Goal: Information Seeking & Learning: Learn about a topic

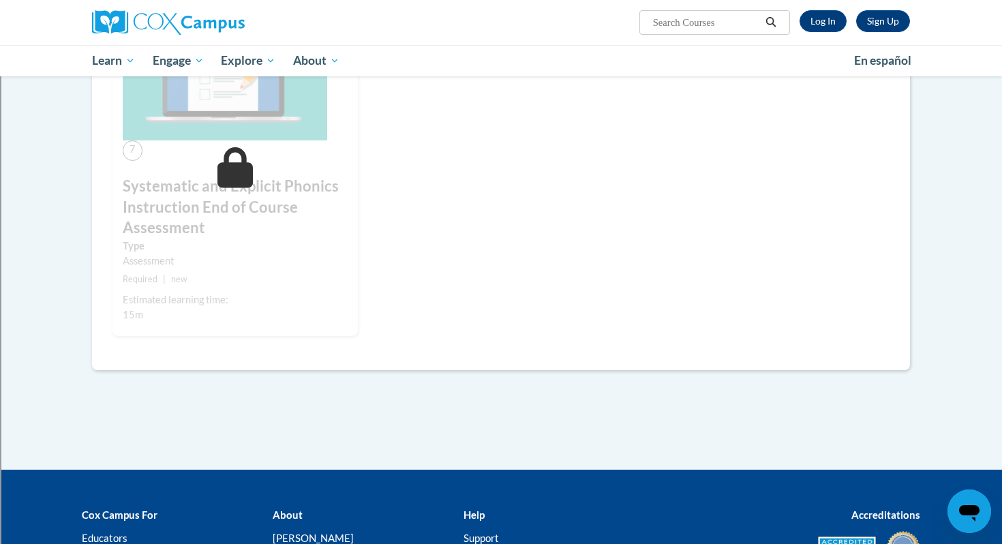
scroll to position [1027, 0]
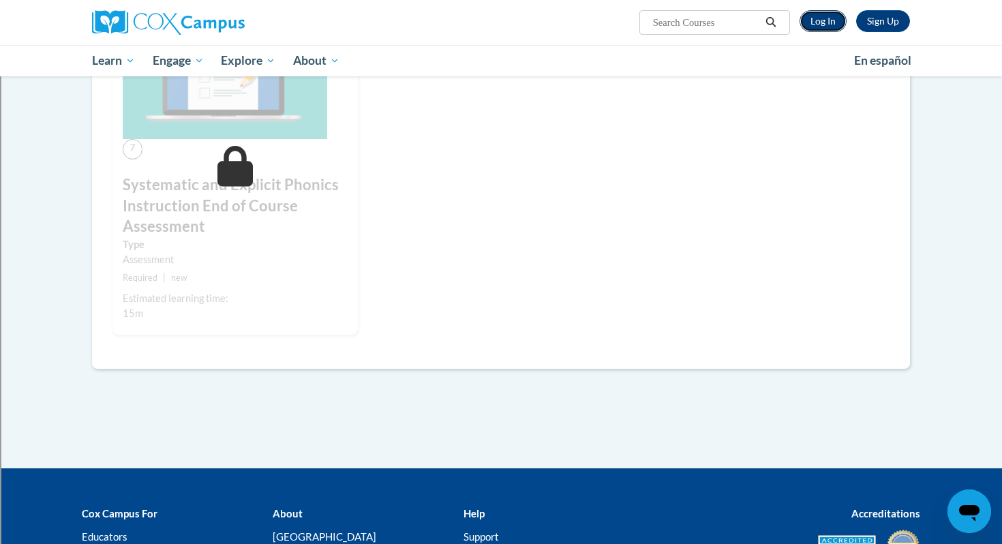
click at [827, 24] on link "Log In" at bounding box center [822, 21] width 47 height 22
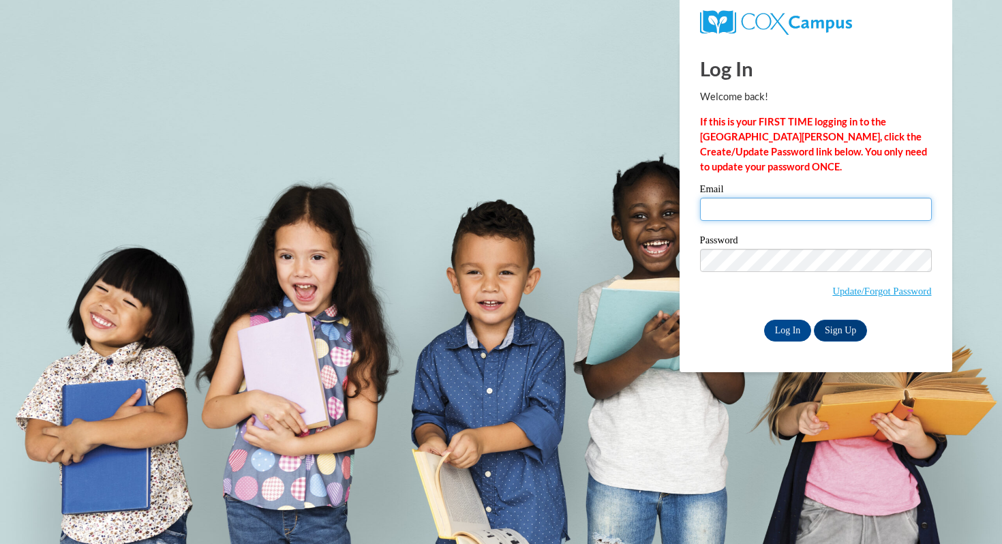
click at [758, 211] on input "Email" at bounding box center [816, 209] width 232 height 23
type input "aparisi@shorewood.k12.wi.us"
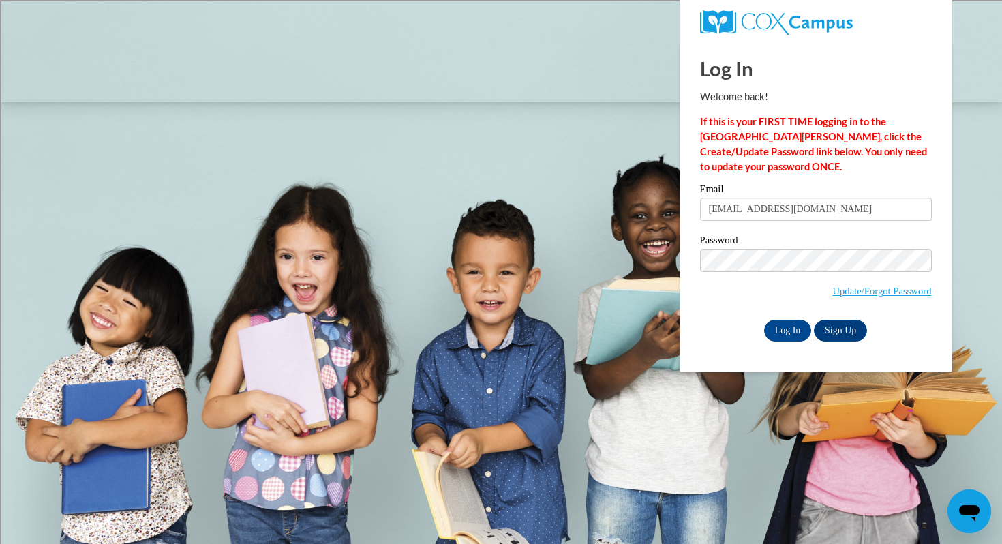
click at [795, 235] on label "Password" at bounding box center [816, 242] width 232 height 14
click at [784, 336] on input "Log In" at bounding box center [788, 331] width 48 height 22
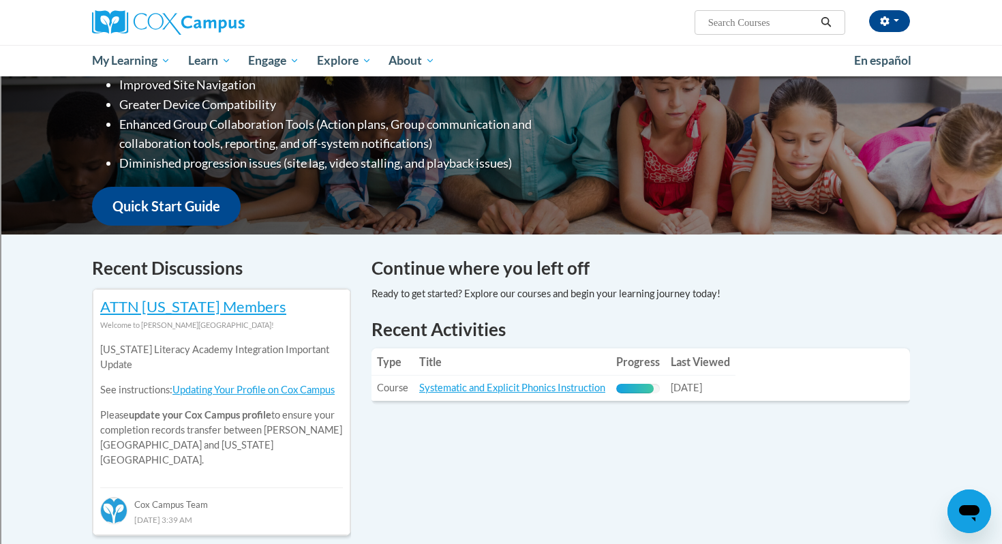
scroll to position [245, 0]
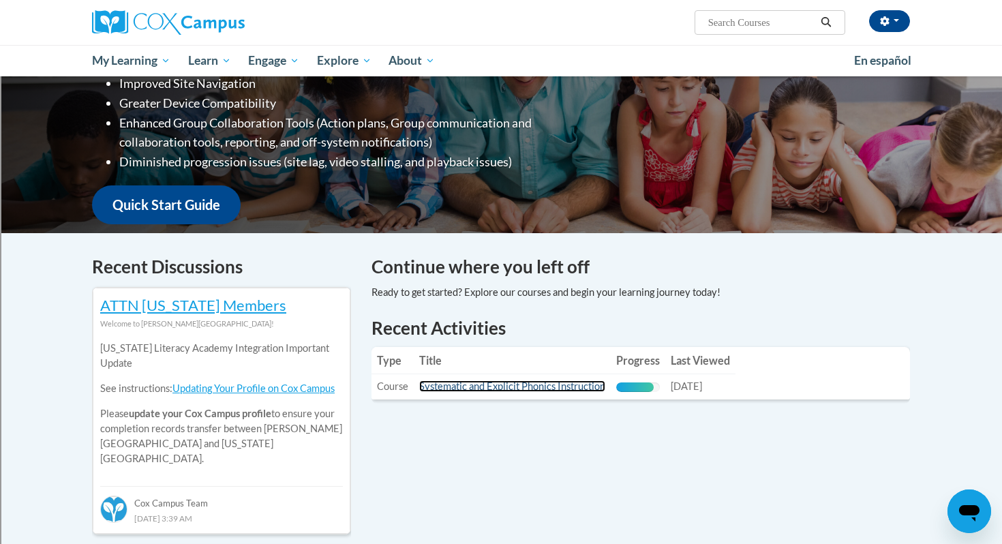
click at [494, 386] on link "Systematic and Explicit Phonics Instruction" at bounding box center [512, 386] width 186 height 12
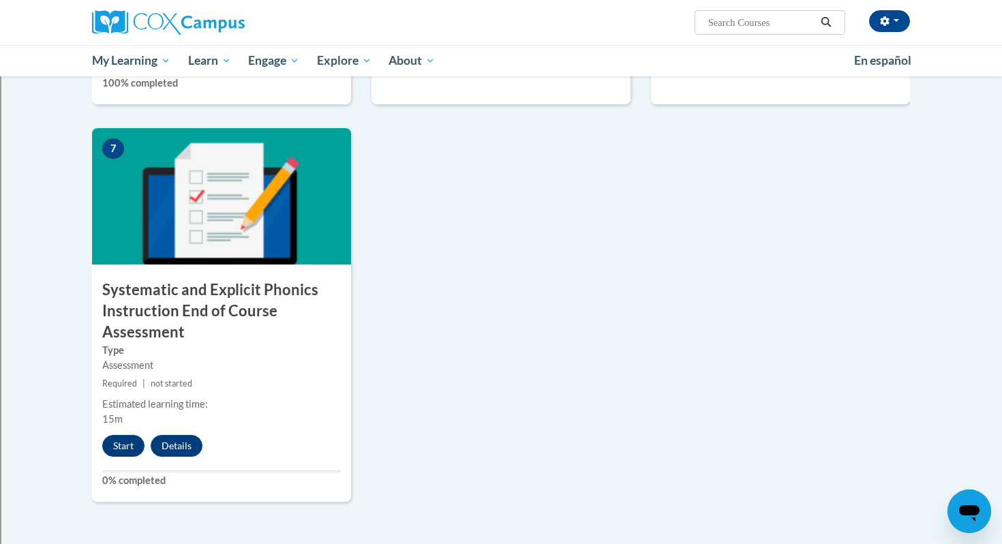
scroll to position [969, 0]
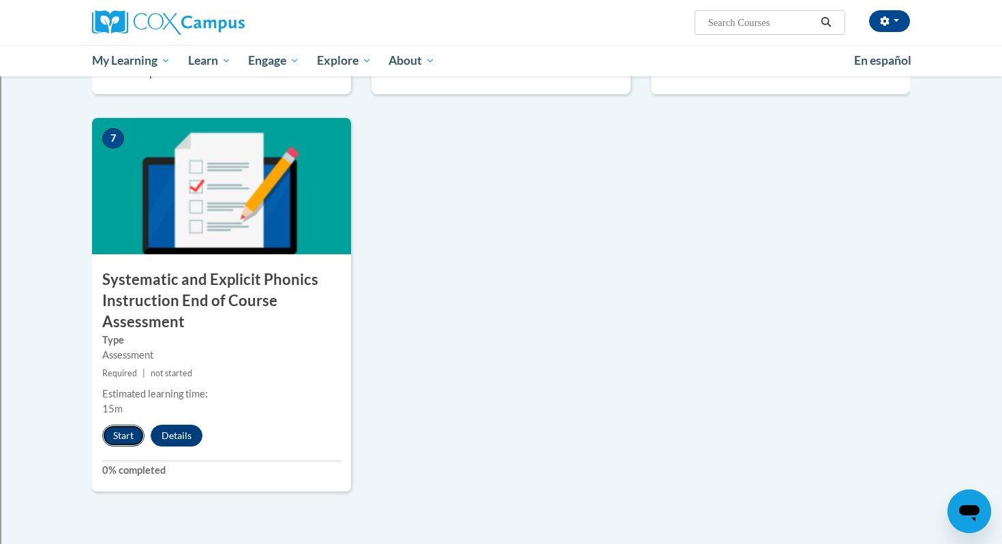
click at [114, 435] on button "Start" at bounding box center [123, 436] width 42 height 22
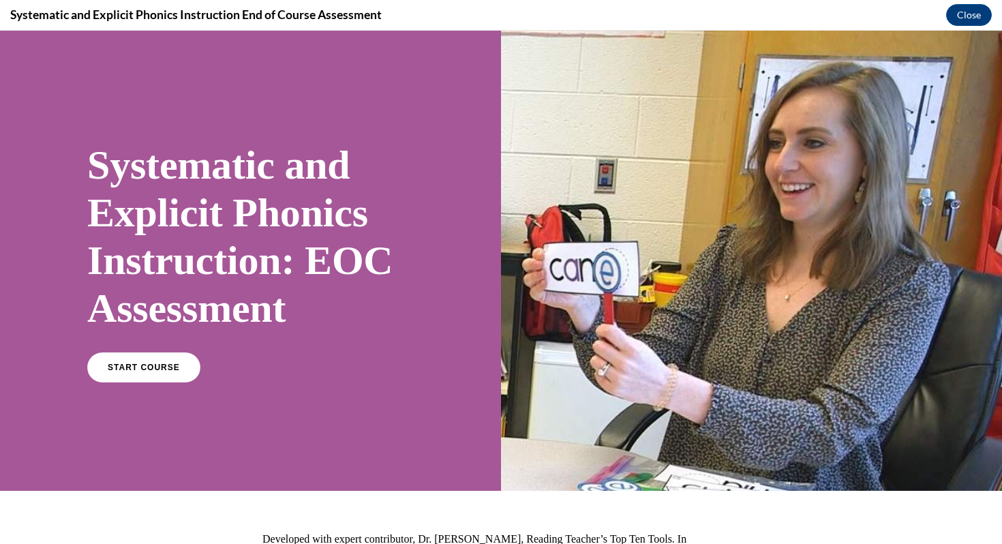
scroll to position [0, 0]
click at [140, 368] on span "START COURSE" at bounding box center [144, 368] width 76 height 10
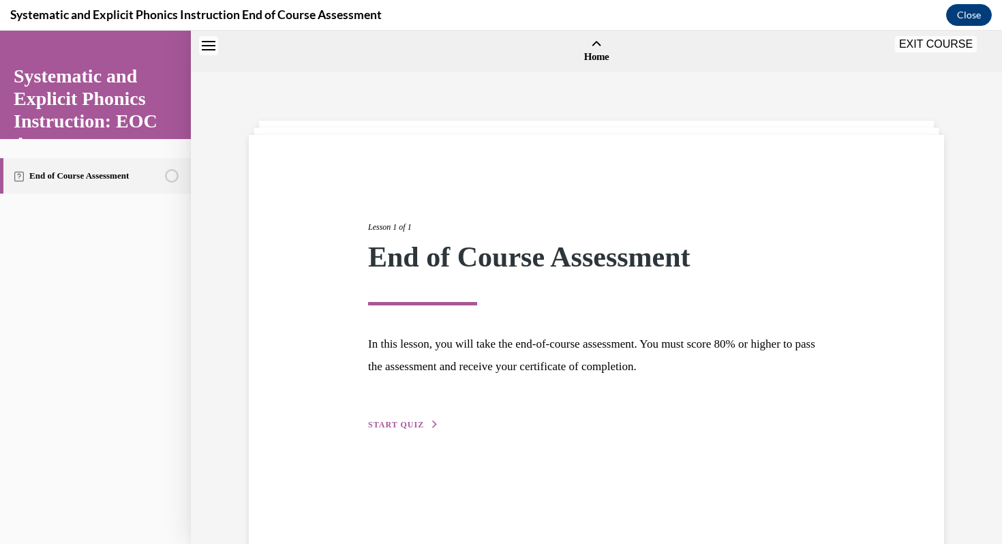
scroll to position [42, 0]
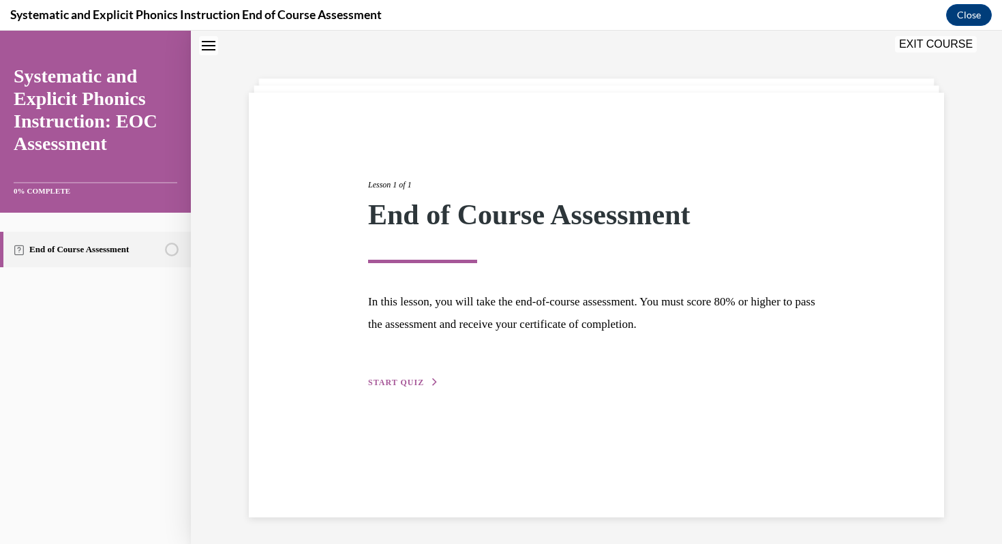
click at [412, 383] on span "START QUIZ" at bounding box center [396, 383] width 56 height 10
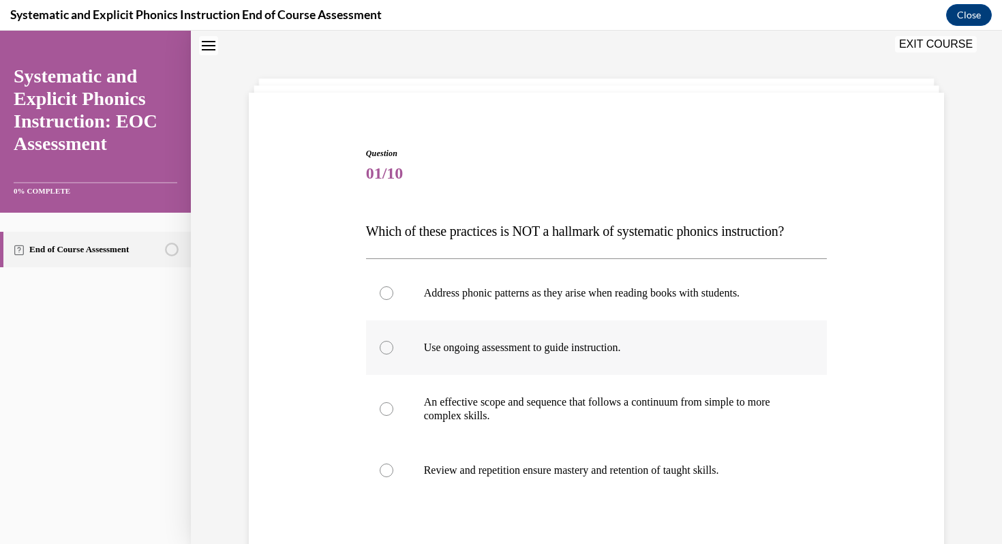
click at [421, 362] on div at bounding box center [596, 347] width 461 height 55
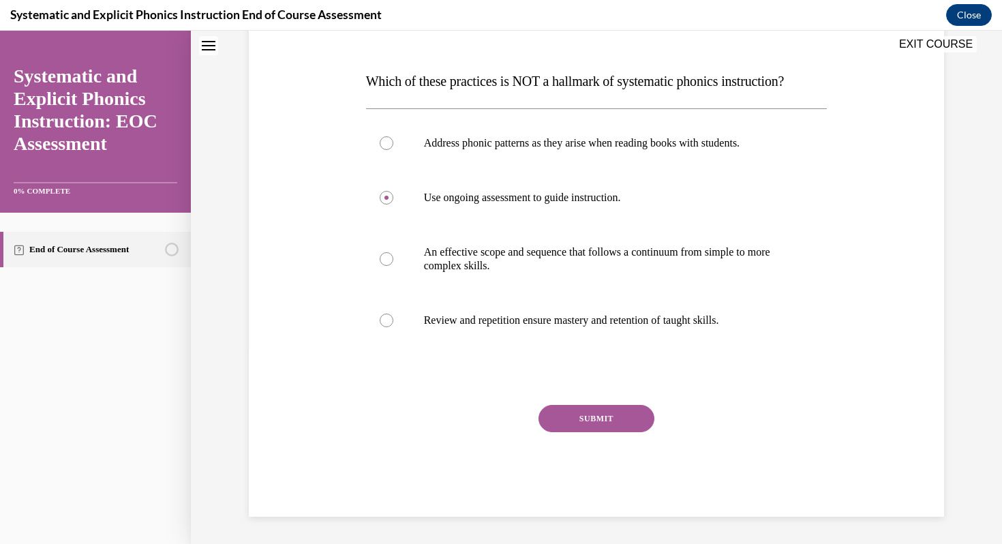
click at [574, 405] on button "SUBMIT" at bounding box center [596, 418] width 116 height 27
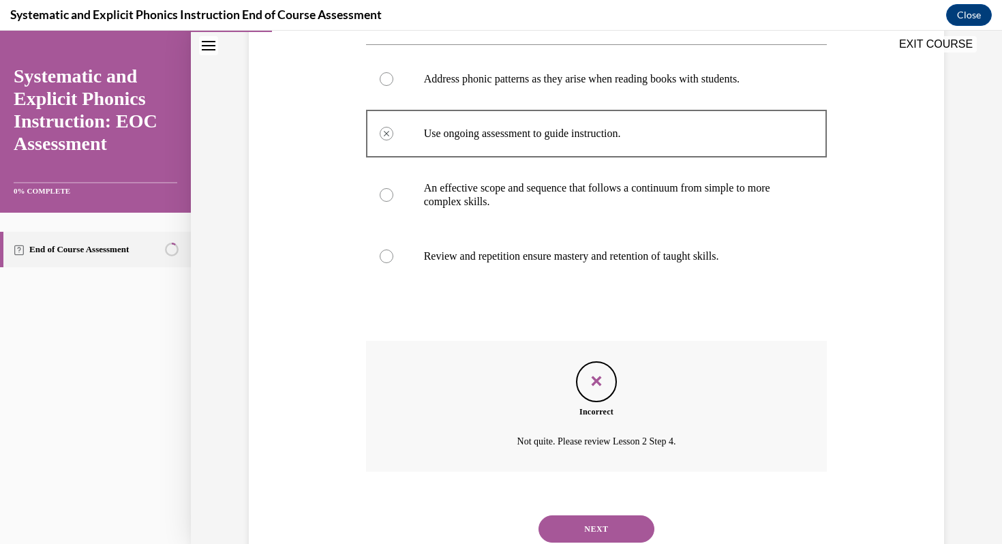
scroll to position [303, 0]
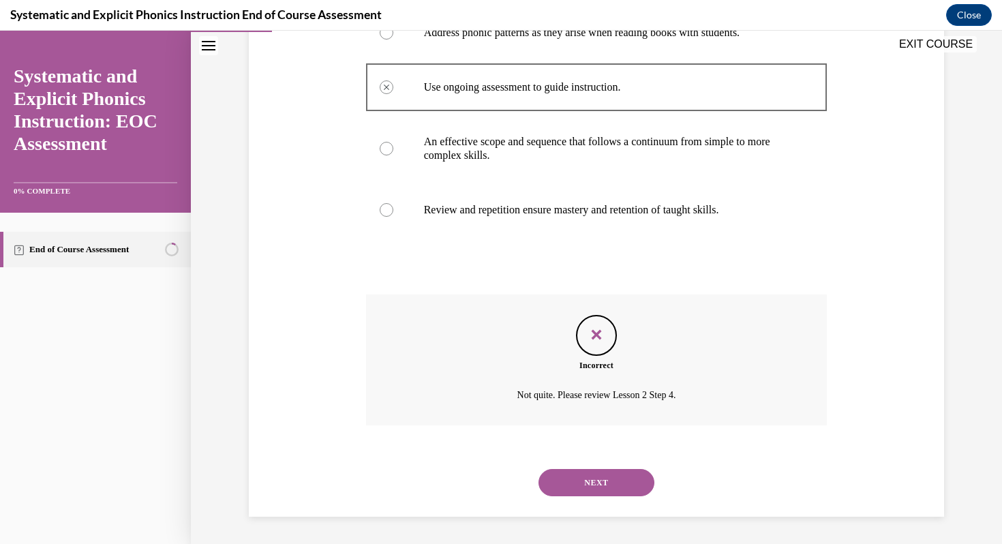
click at [585, 470] on button "NEXT" at bounding box center [596, 482] width 116 height 27
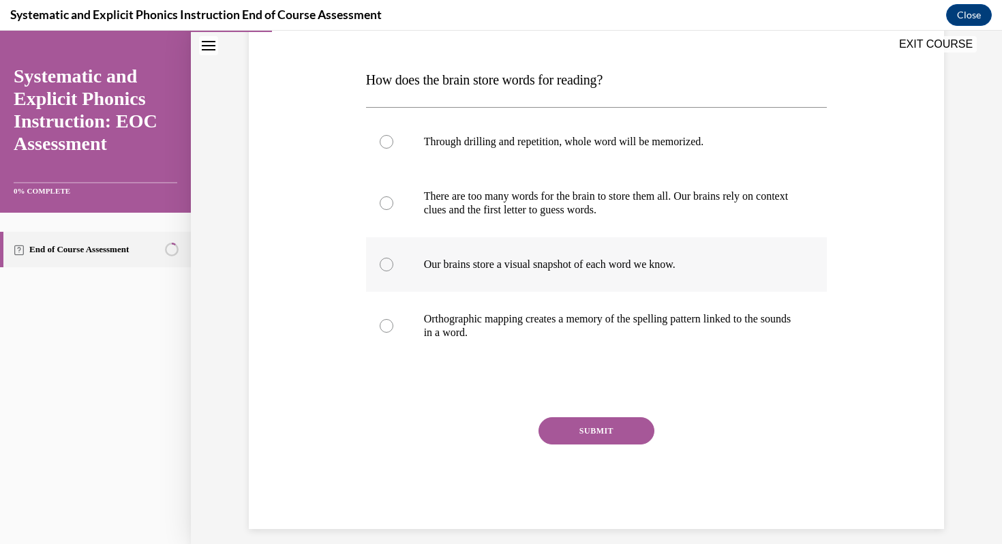
scroll to position [206, 0]
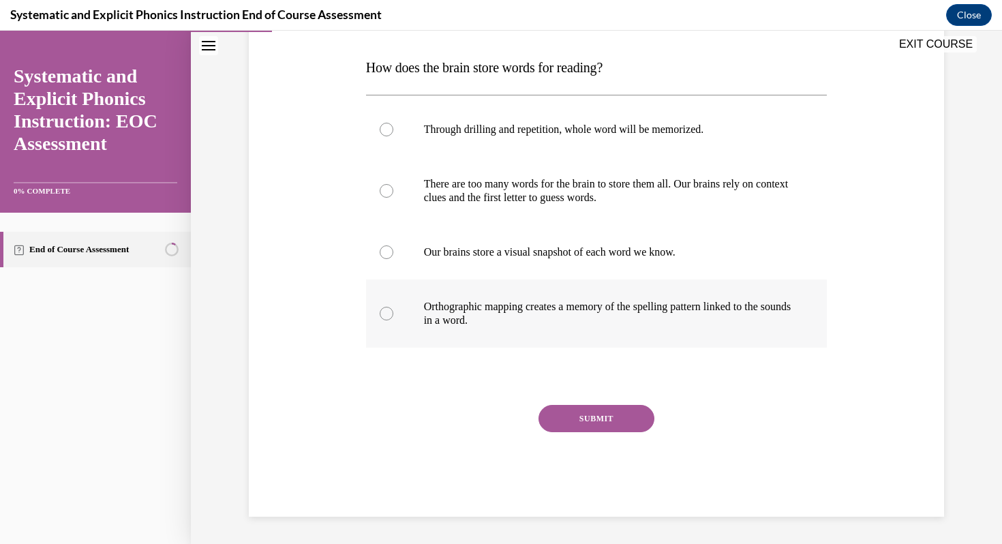
click at [461, 314] on p "Orthographic mapping creates a memory of the spelling pattern linked to the sou…" at bounding box center [608, 313] width 369 height 27
click at [557, 410] on button "SUBMIT" at bounding box center [596, 418] width 116 height 27
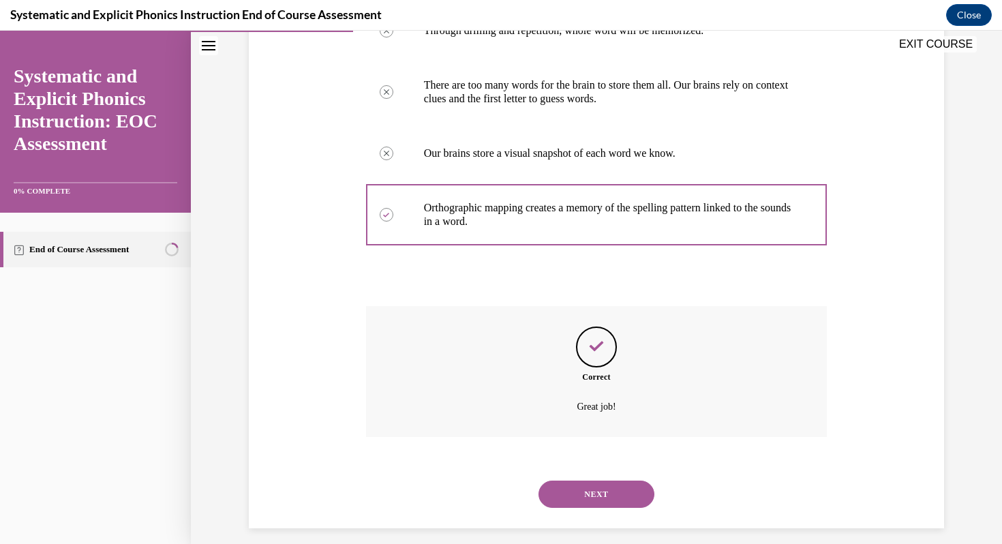
scroll to position [316, 0]
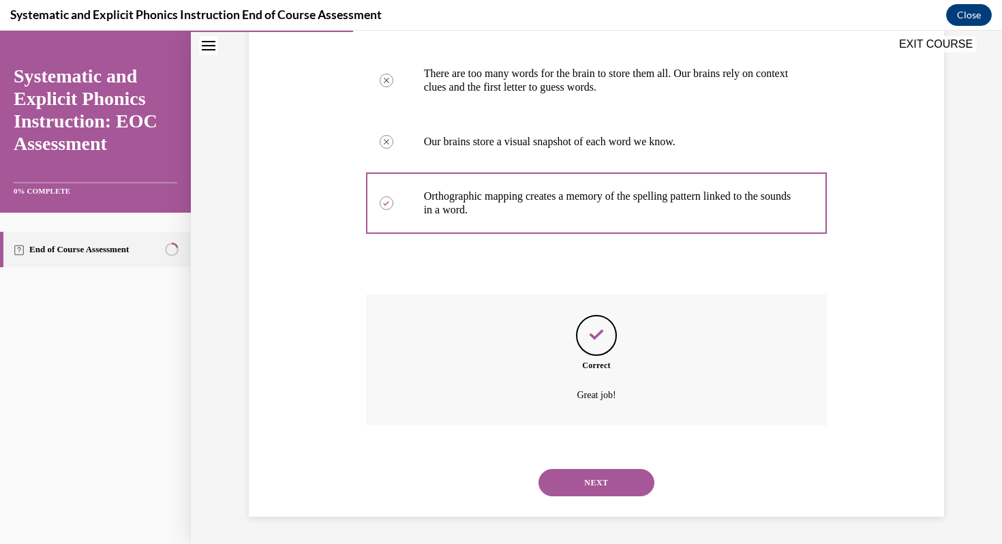
click at [592, 473] on button "NEXT" at bounding box center [596, 482] width 116 height 27
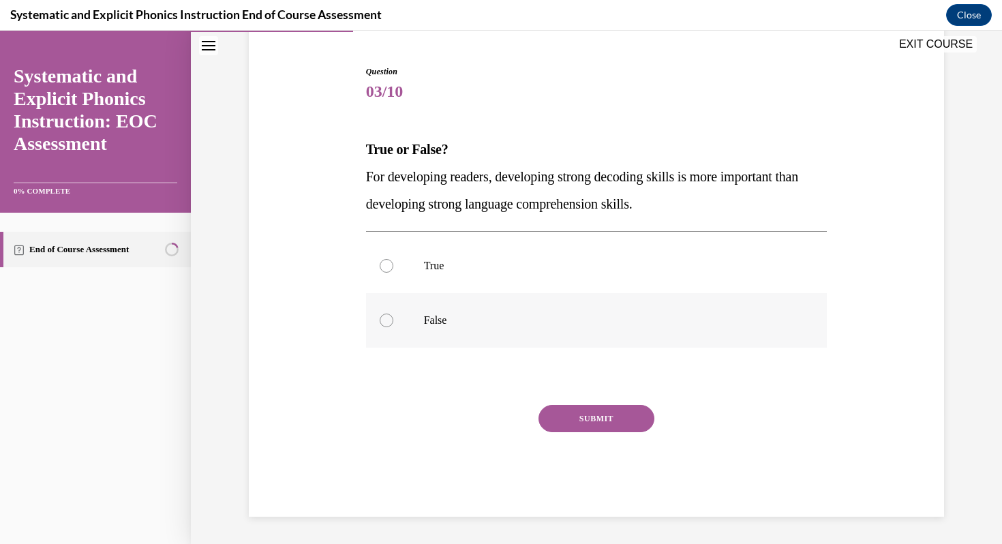
click at [432, 316] on p "False" at bounding box center [608, 320] width 369 height 14
click at [574, 425] on button "SUBMIT" at bounding box center [596, 418] width 116 height 27
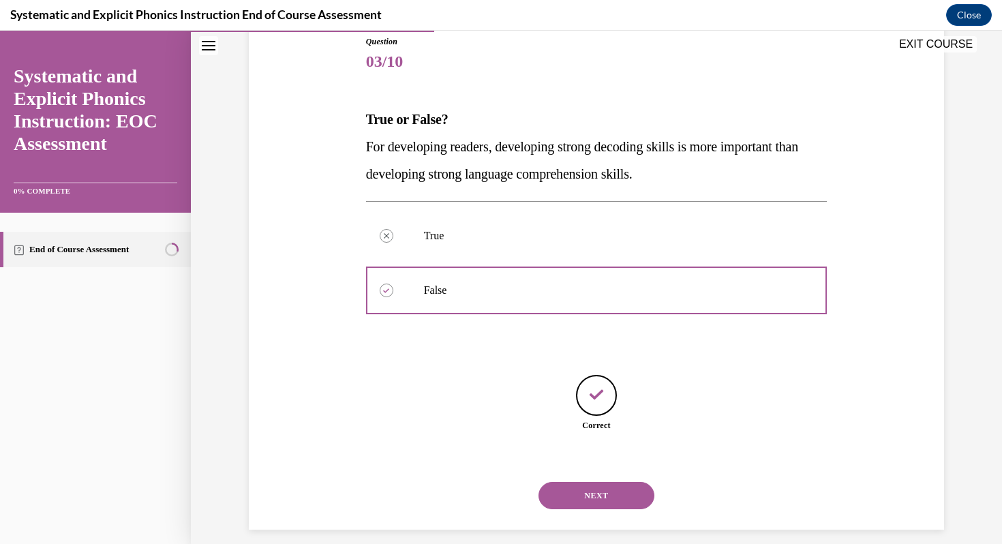
scroll to position [167, 0]
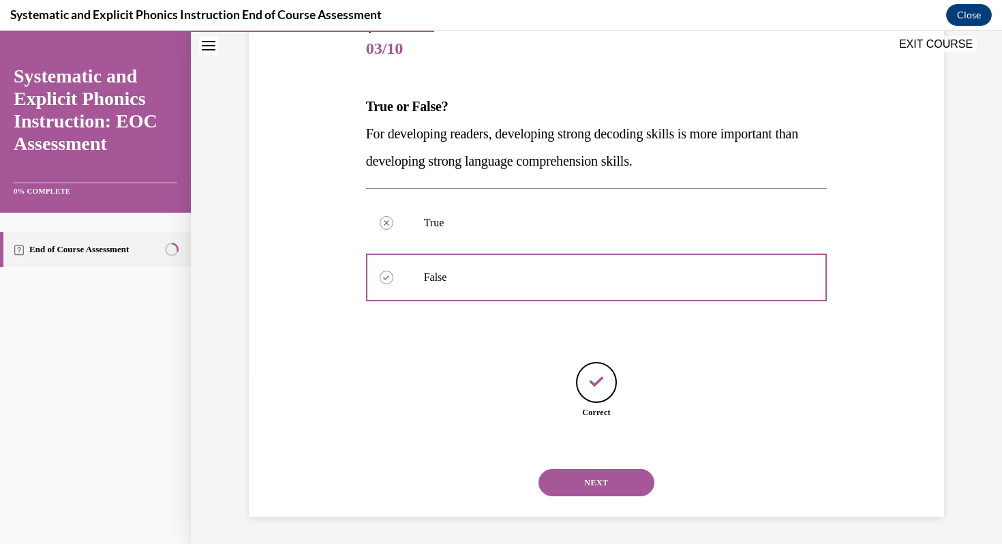
click at [579, 470] on button "NEXT" at bounding box center [596, 482] width 116 height 27
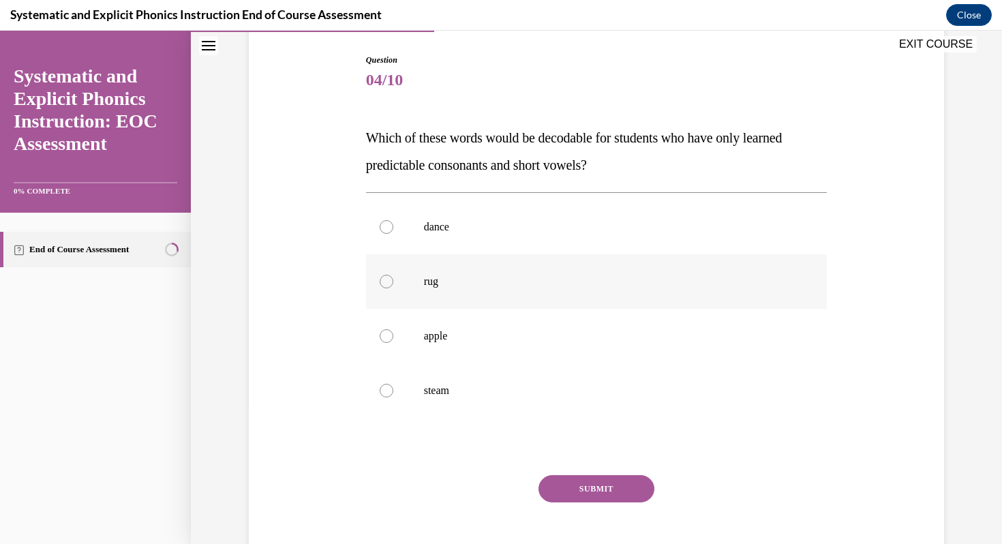
scroll to position [138, 0]
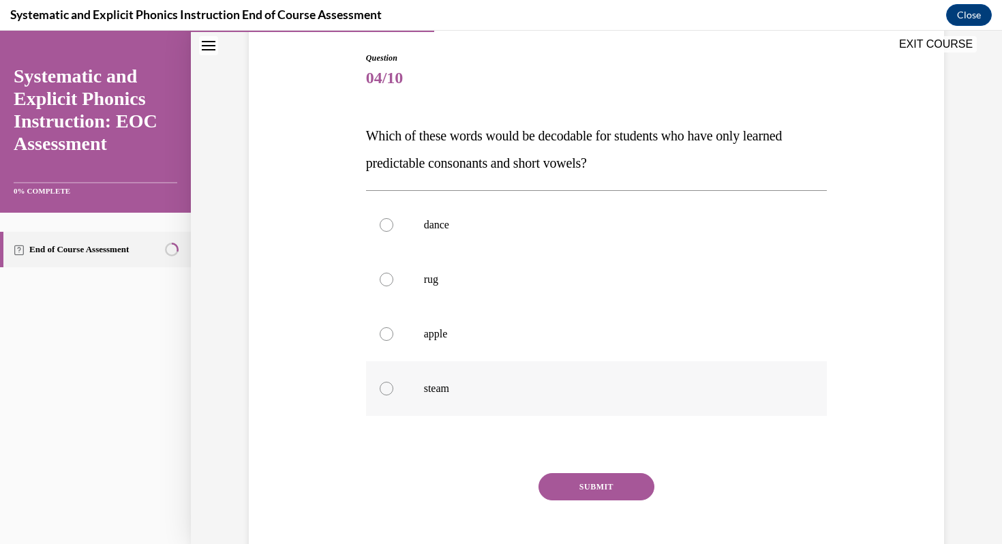
click at [453, 363] on div at bounding box center [596, 388] width 461 height 55
click at [576, 488] on button "SUBMIT" at bounding box center [596, 486] width 116 height 27
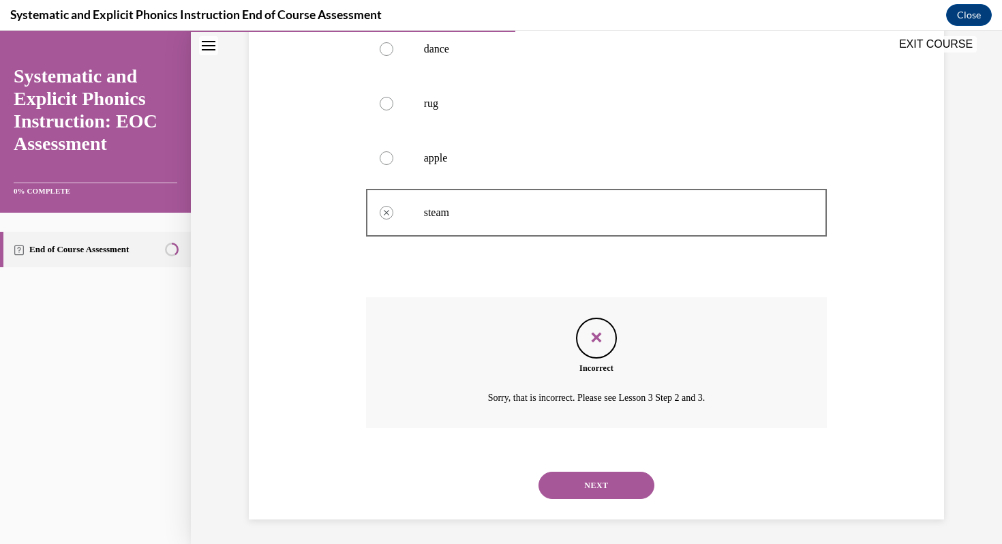
scroll to position [316, 0]
click at [591, 480] on button "NEXT" at bounding box center [596, 482] width 116 height 27
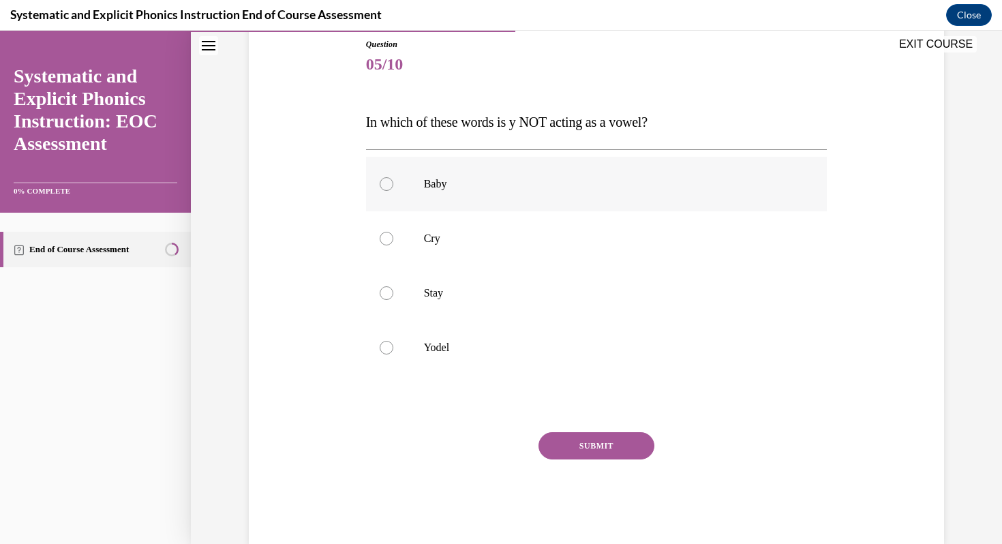
click at [448, 182] on p "Baby" at bounding box center [608, 184] width 369 height 14
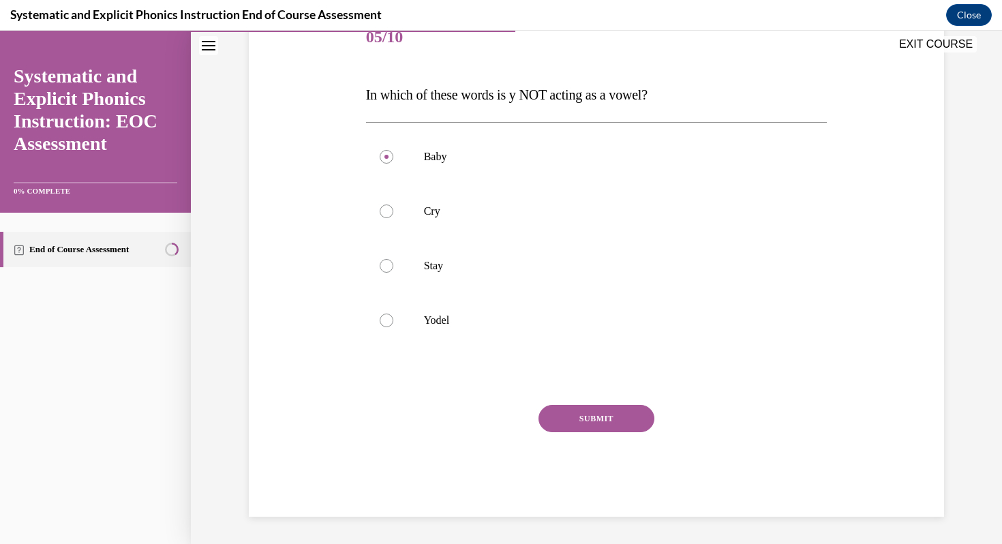
click at [587, 414] on button "SUBMIT" at bounding box center [596, 418] width 116 height 27
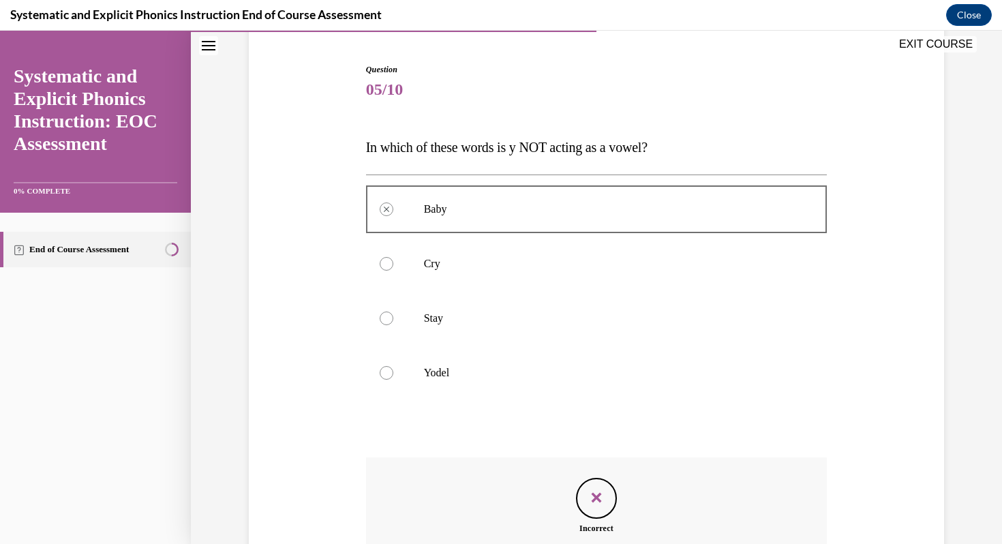
scroll to position [289, 0]
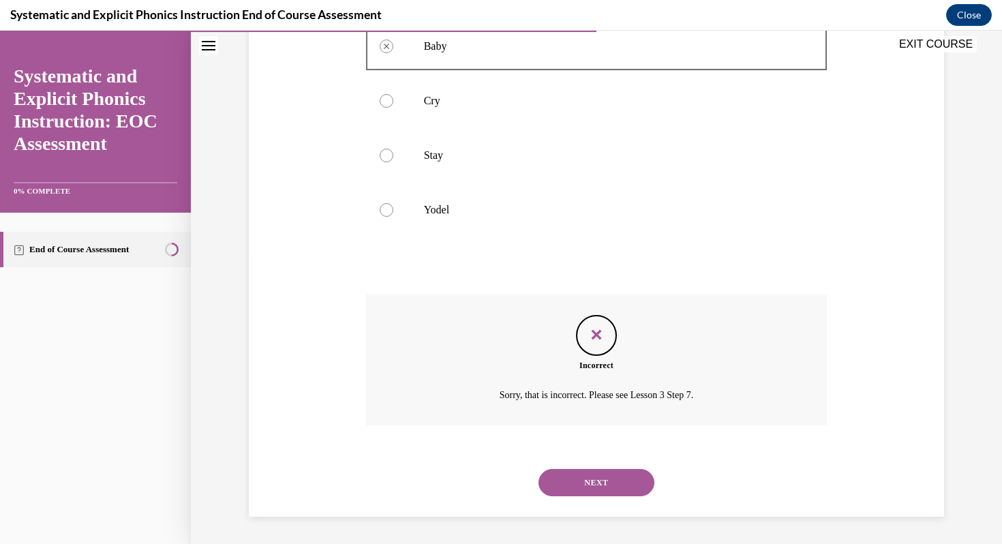
click at [583, 479] on button "NEXT" at bounding box center [596, 482] width 116 height 27
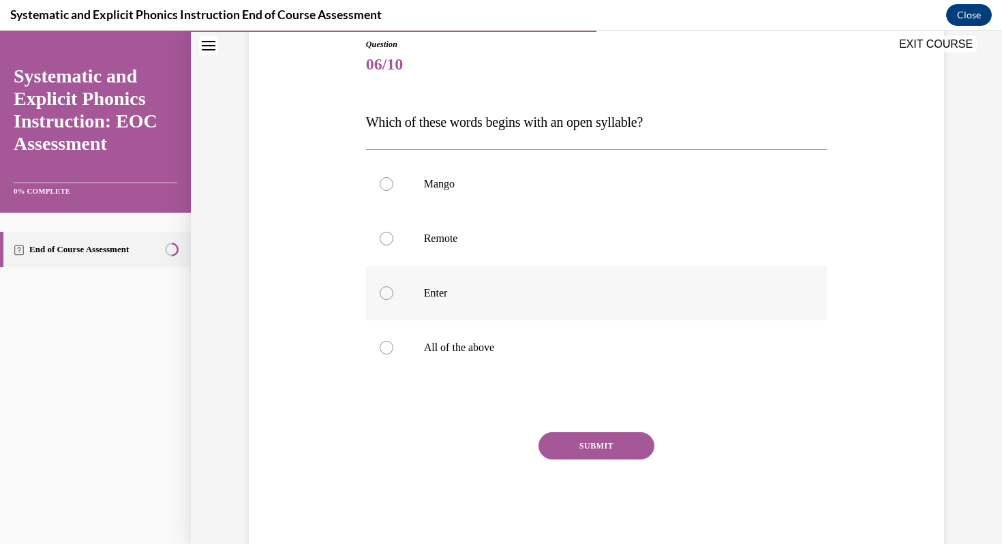
click at [414, 290] on div at bounding box center [596, 293] width 461 height 55
click at [594, 450] on button "SUBMIT" at bounding box center [596, 445] width 116 height 27
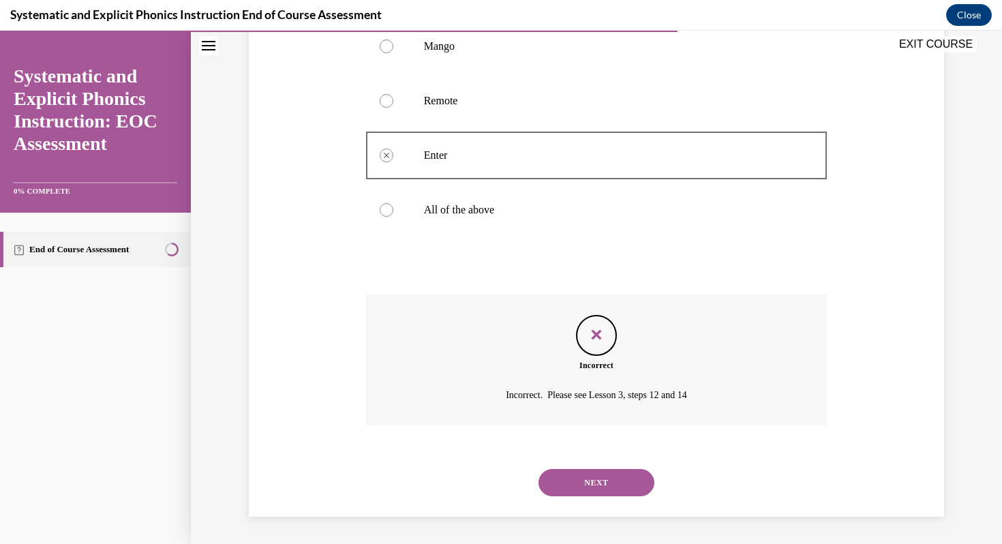
click at [592, 482] on button "NEXT" at bounding box center [596, 482] width 116 height 27
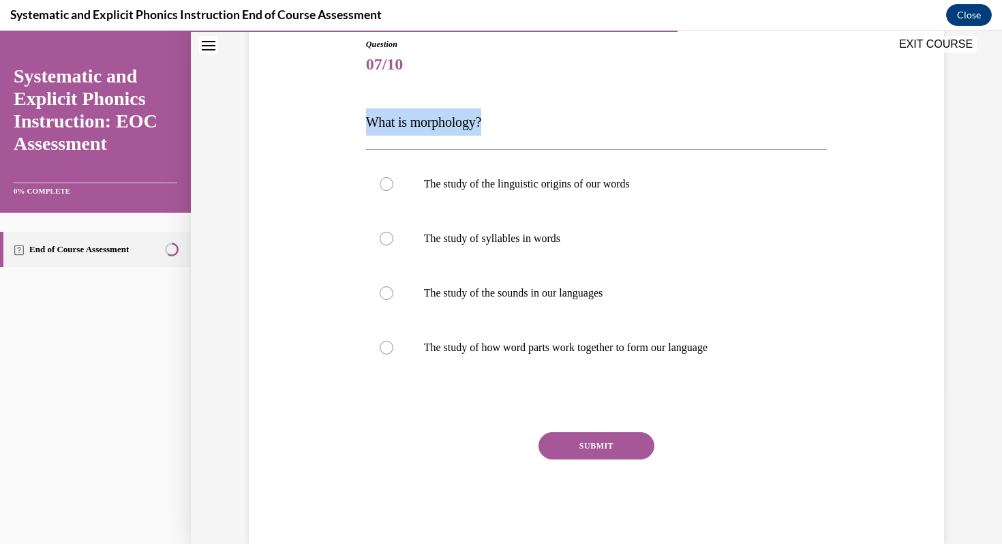
drag, startPoint x: 366, startPoint y: 122, endPoint x: 487, endPoint y: 120, distance: 121.3
click at [482, 120] on span "What is morphology?" at bounding box center [424, 121] width 116 height 15
copy span "What is morphology?"
click at [423, 303] on div at bounding box center [596, 293] width 461 height 55
click at [423, 352] on div at bounding box center [596, 347] width 461 height 55
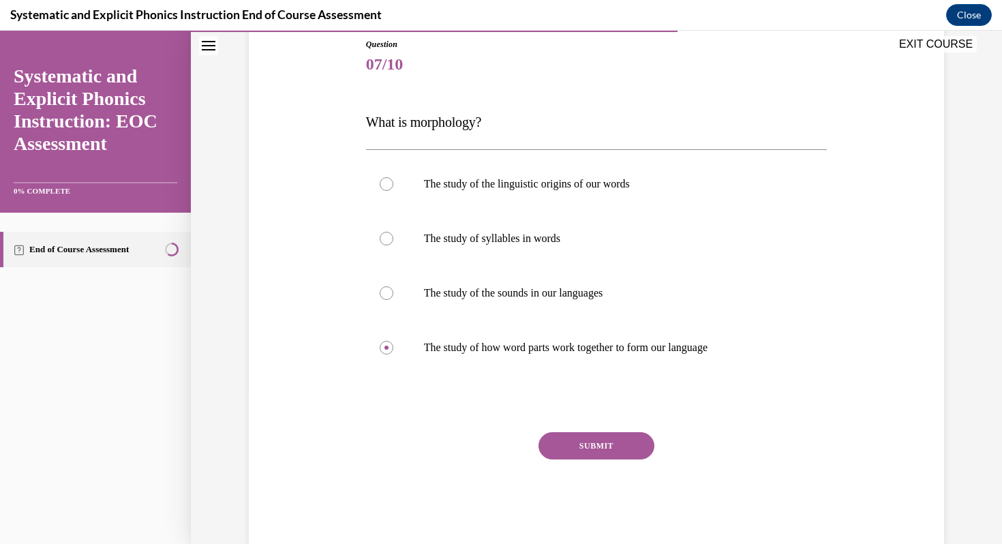
click at [594, 443] on button "SUBMIT" at bounding box center [596, 445] width 116 height 27
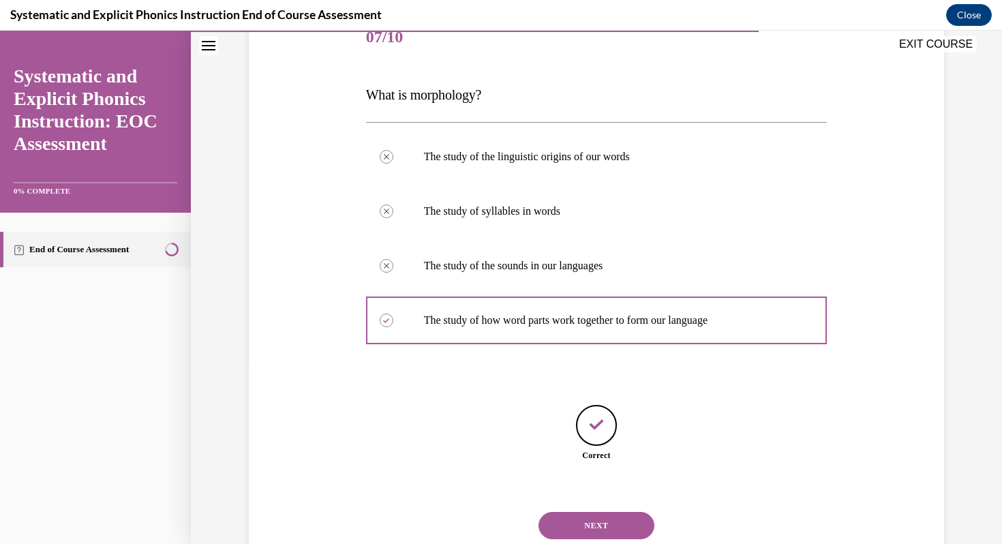
scroll to position [221, 0]
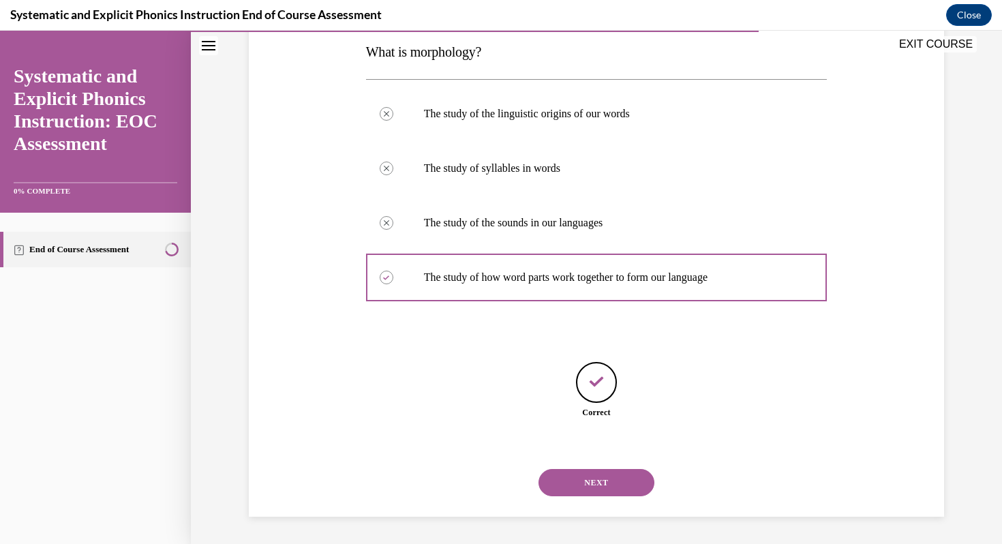
click at [594, 478] on button "NEXT" at bounding box center [596, 482] width 116 height 27
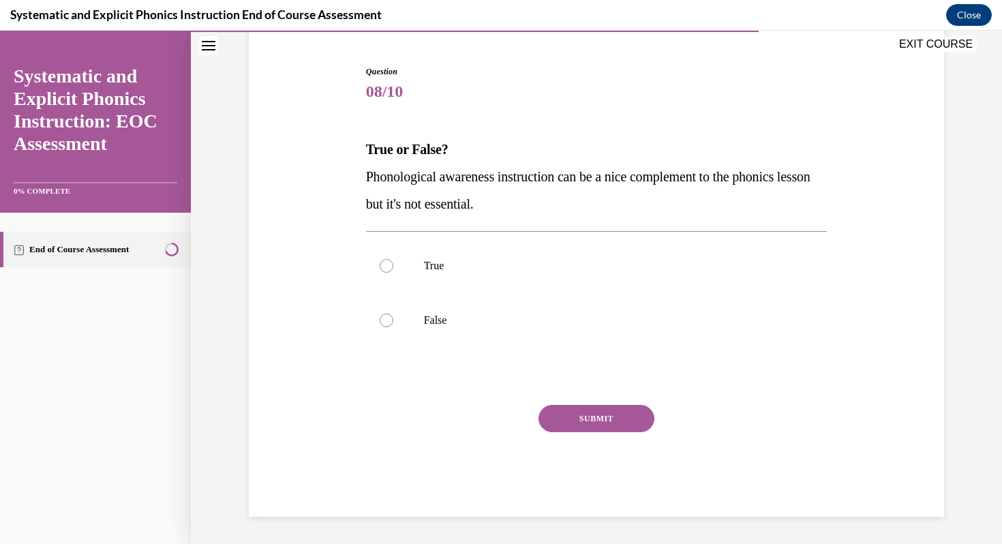
scroll to position [124, 0]
click at [491, 309] on div at bounding box center [596, 320] width 461 height 55
click at [587, 423] on button "SUBMIT" at bounding box center [596, 418] width 116 height 27
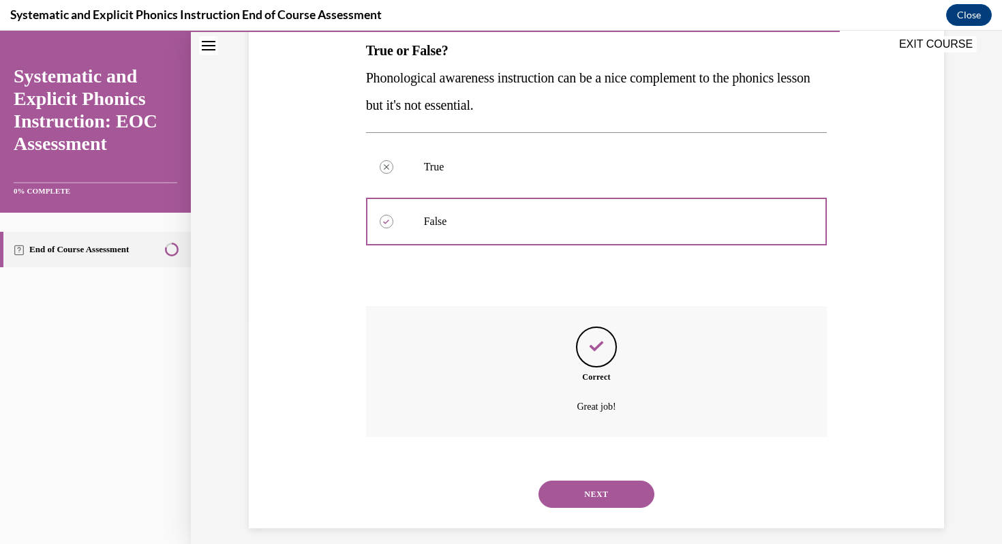
scroll to position [234, 0]
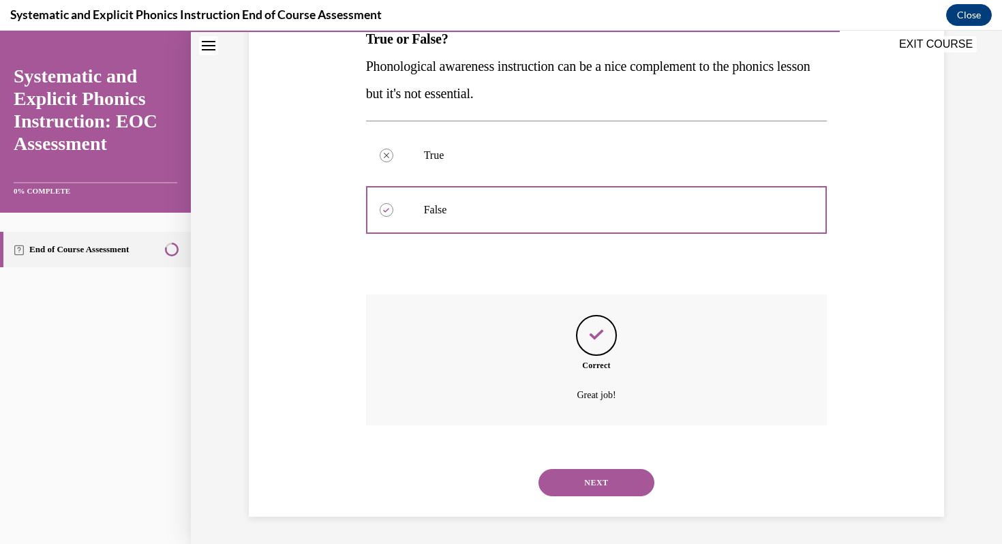
click at [587, 473] on button "NEXT" at bounding box center [596, 482] width 116 height 27
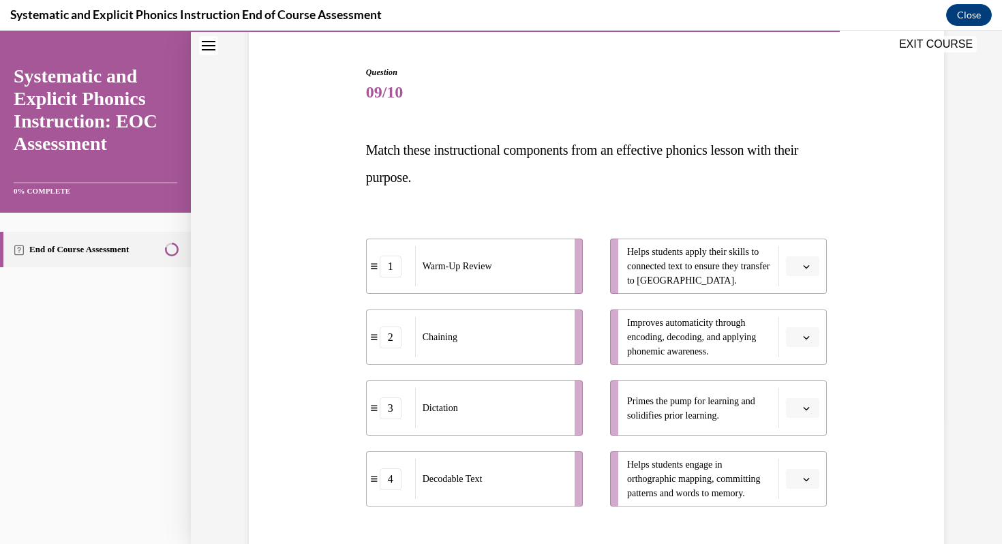
scroll to position [127, 0]
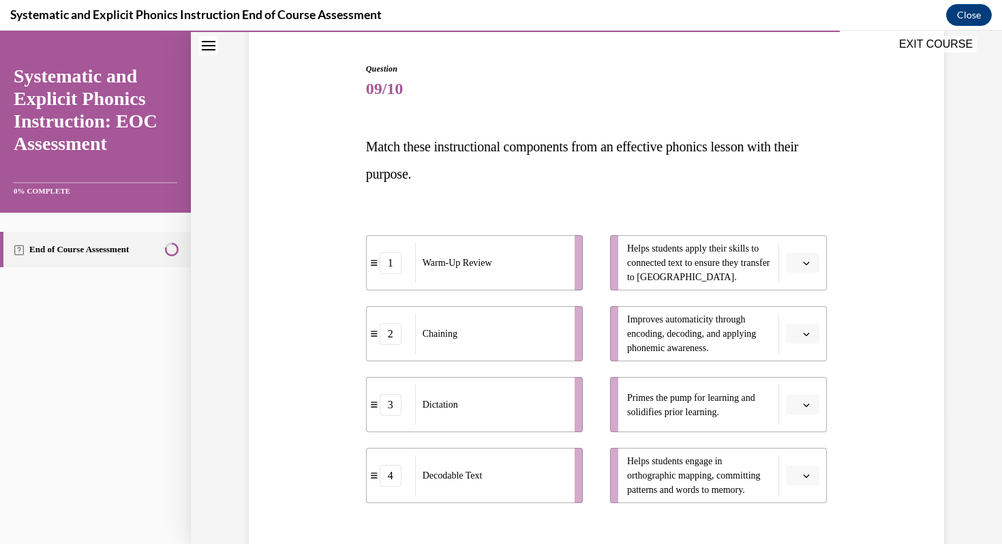
click at [801, 270] on button "button" at bounding box center [802, 263] width 33 height 20
click at [725, 314] on span "Improves automaticity through encoding, decoding, and applying phonemic awarene…" at bounding box center [699, 333] width 144 height 43
click at [798, 336] on span "Please select an option" at bounding box center [796, 334] width 5 height 14
click at [795, 415] on span "2" at bounding box center [797, 418] width 5 height 11
click at [810, 405] on span "button" at bounding box center [806, 405] width 10 height 10
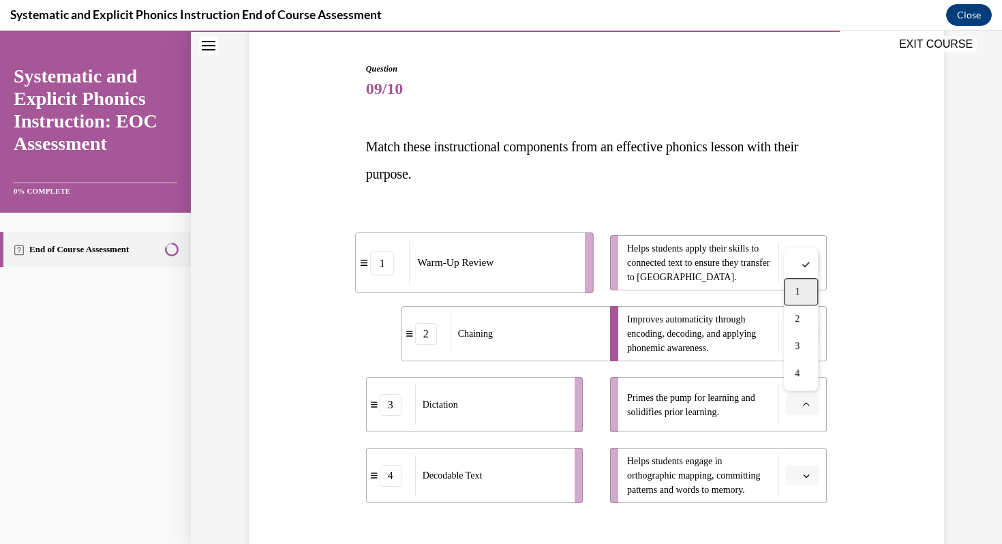
click at [801, 278] on div "1" at bounding box center [801, 291] width 34 height 27
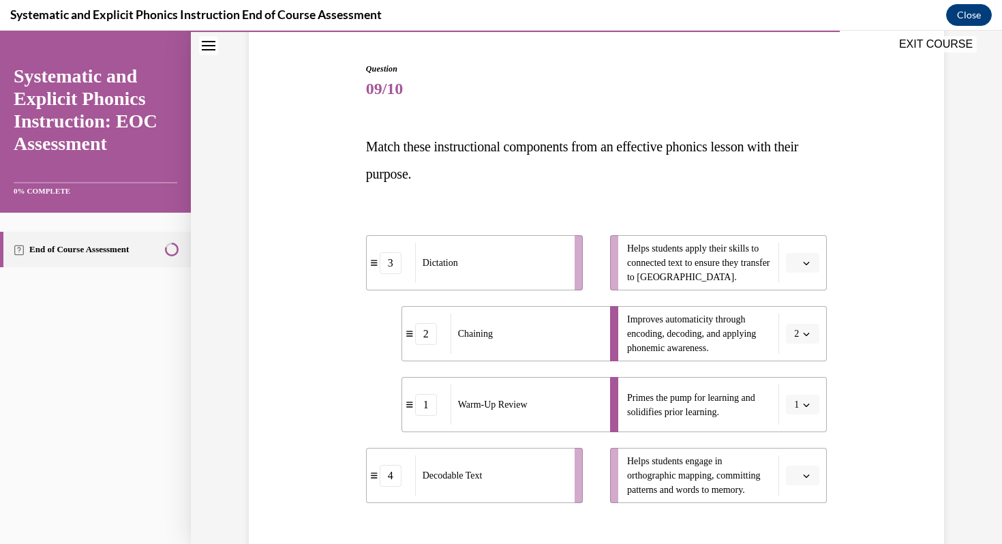
click at [805, 479] on span "button" at bounding box center [806, 476] width 10 height 10
click at [801, 413] on div "3" at bounding box center [801, 416] width 34 height 27
click at [810, 268] on button "button" at bounding box center [802, 263] width 33 height 20
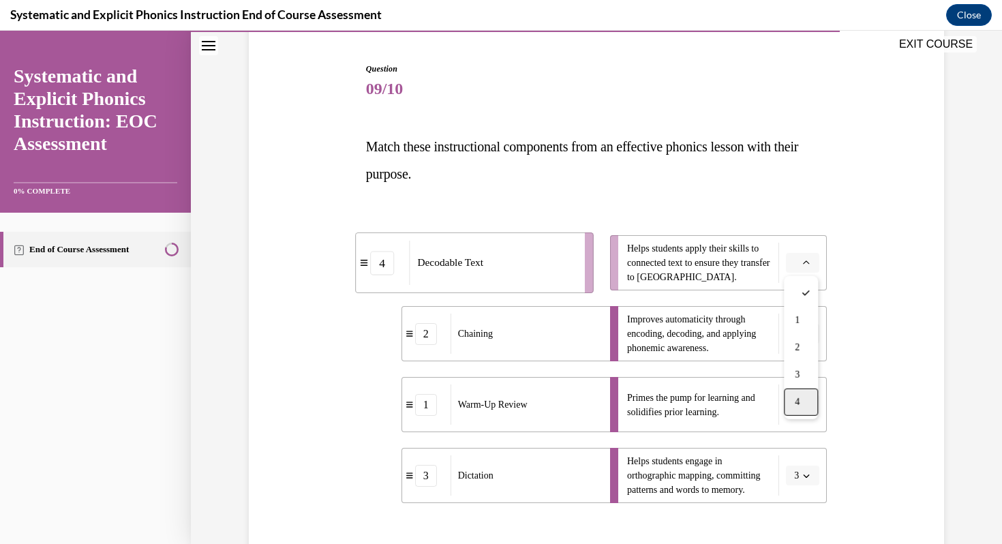
click at [805, 401] on div "4" at bounding box center [801, 401] width 34 height 27
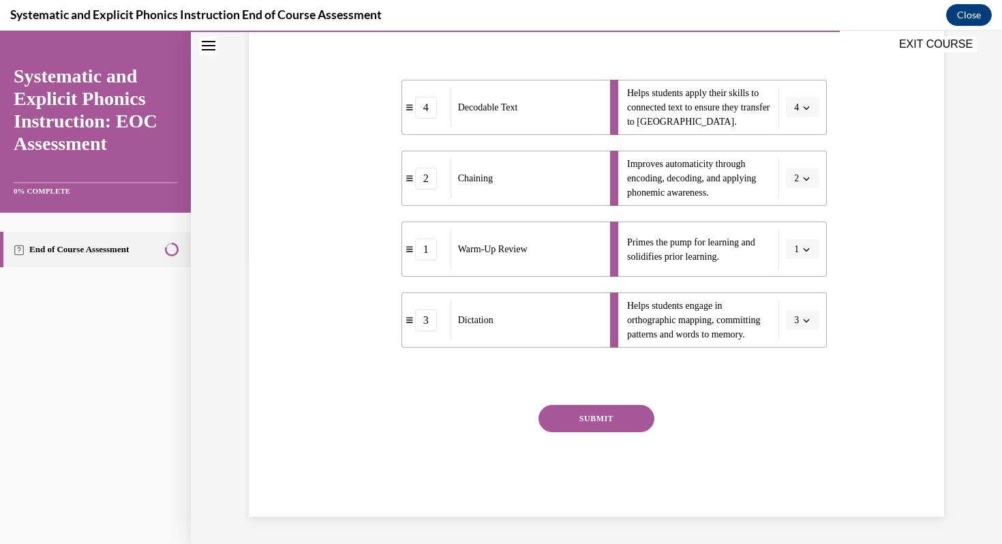
click at [619, 414] on button "SUBMIT" at bounding box center [596, 418] width 116 height 27
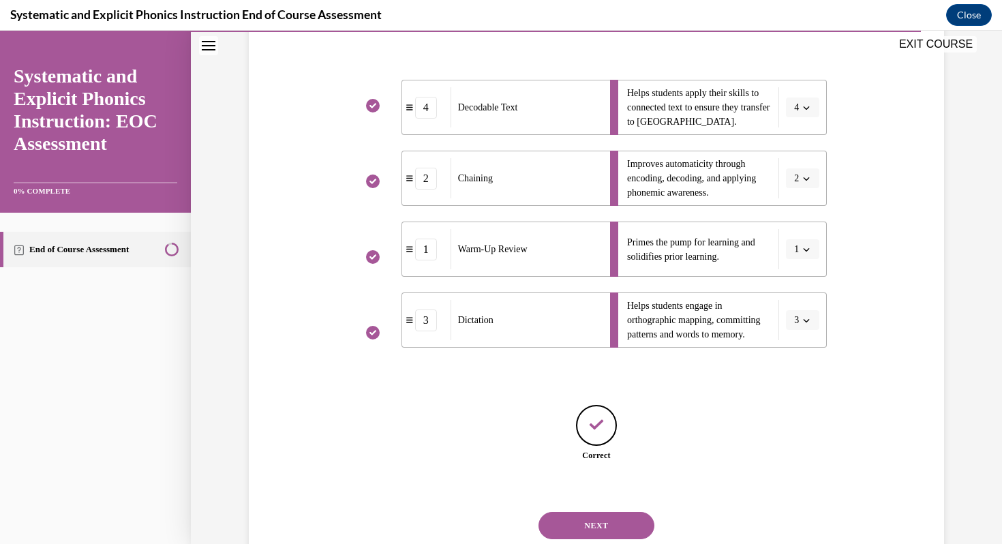
scroll to position [325, 0]
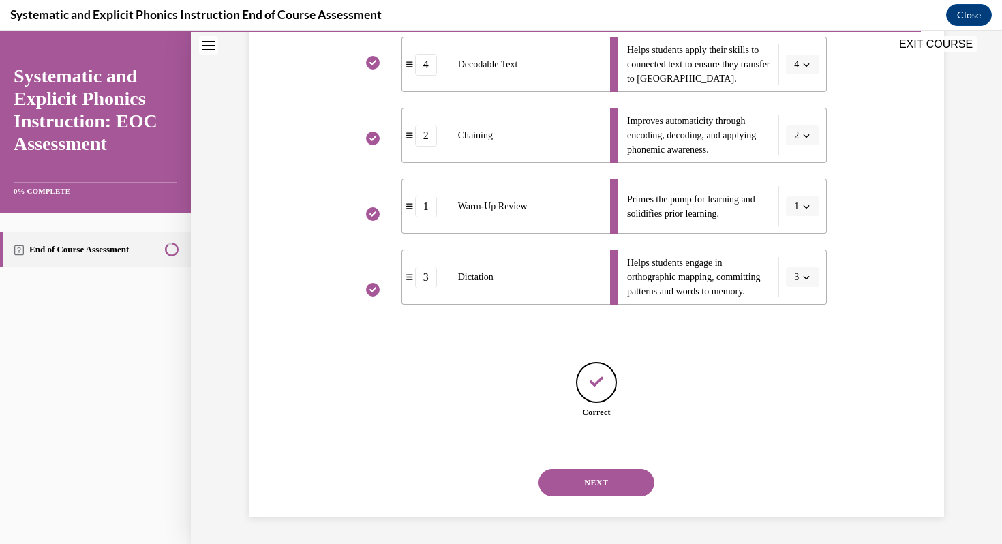
click at [605, 484] on button "NEXT" at bounding box center [596, 482] width 116 height 27
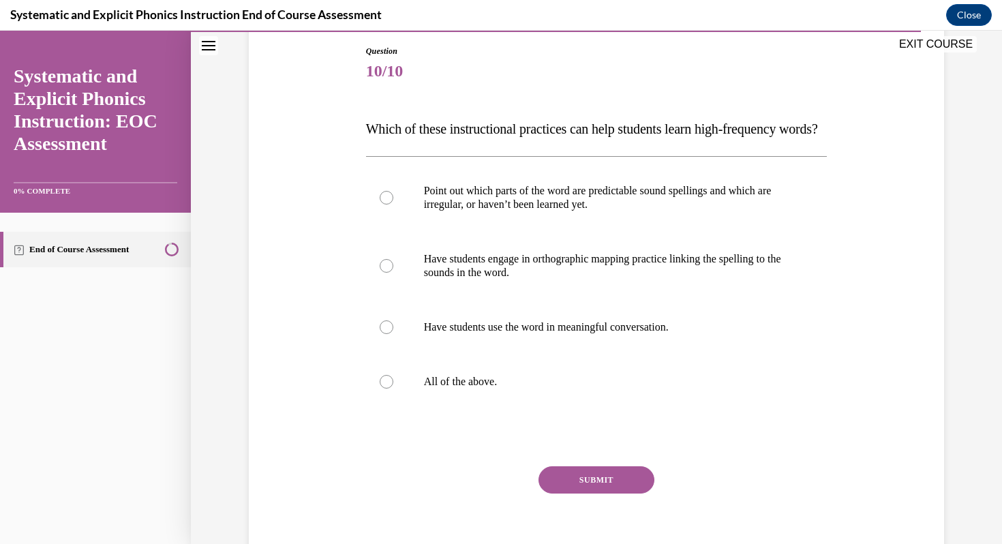
scroll to position [172, 0]
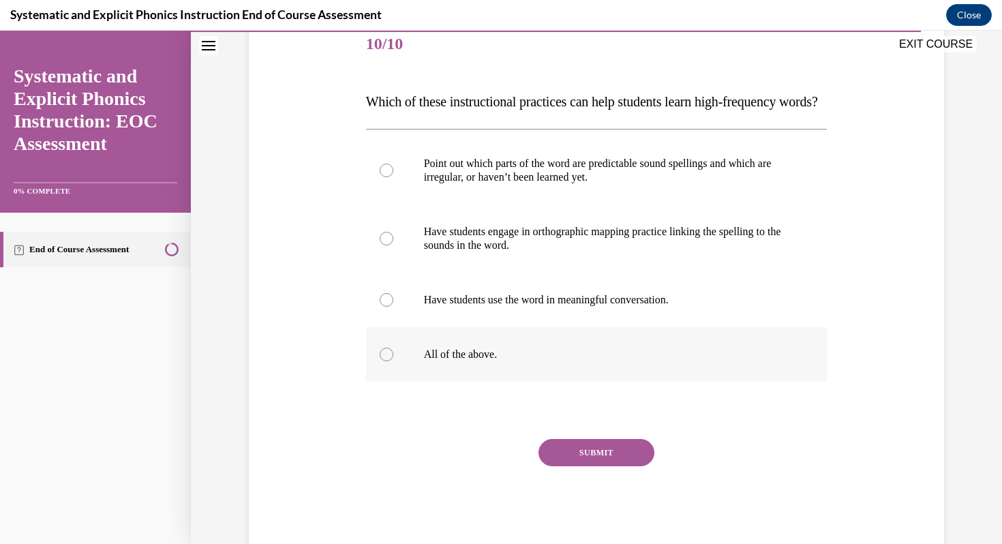
click at [519, 356] on div at bounding box center [596, 354] width 461 height 55
click at [562, 466] on button "SUBMIT" at bounding box center [596, 452] width 116 height 27
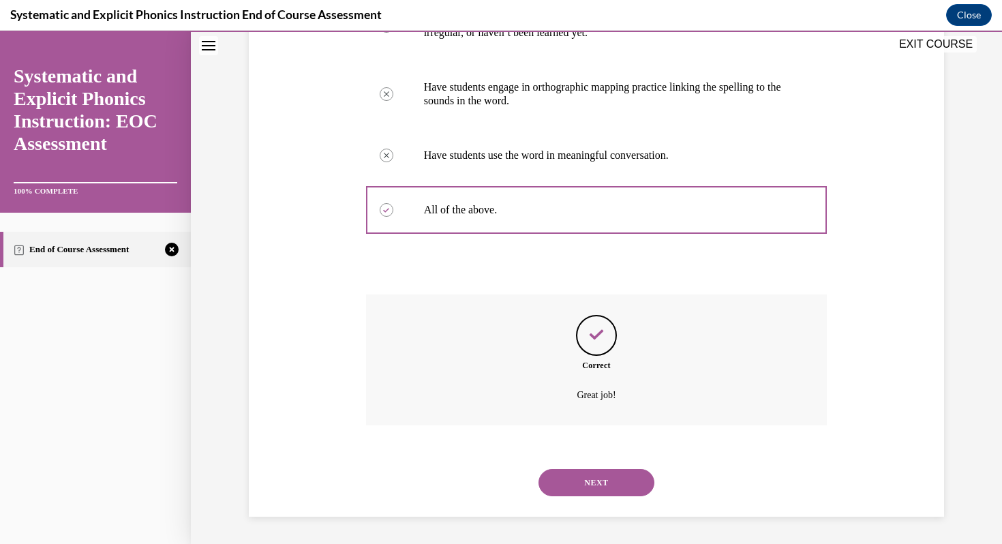
scroll to position [343, 0]
click at [577, 492] on button "NEXT" at bounding box center [596, 482] width 116 height 27
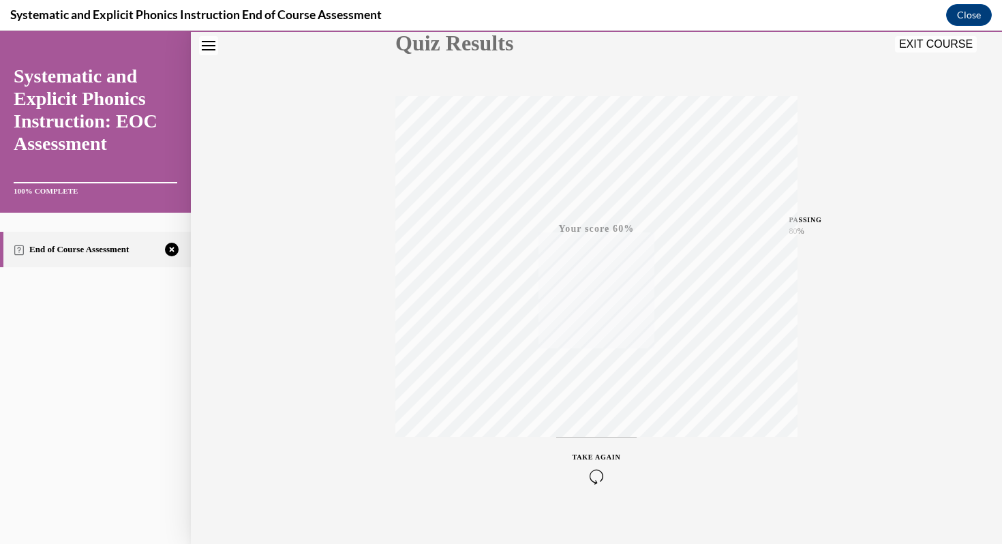
scroll to position [185, 0]
click at [591, 448] on div "TAKE AGAIN" at bounding box center [596, 452] width 48 height 32
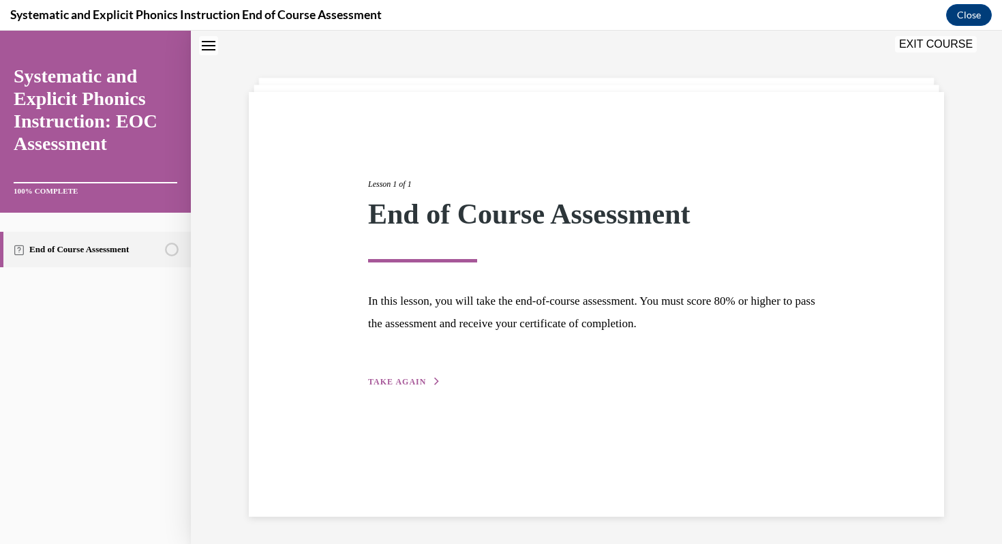
click at [410, 378] on span "TAKE AGAIN" at bounding box center [397, 382] width 58 height 10
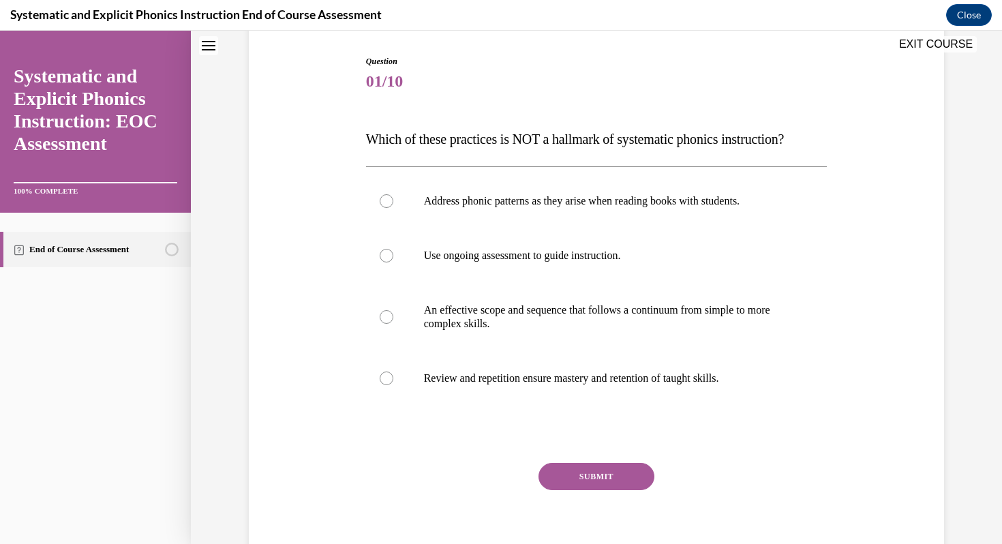
scroll to position [138, 0]
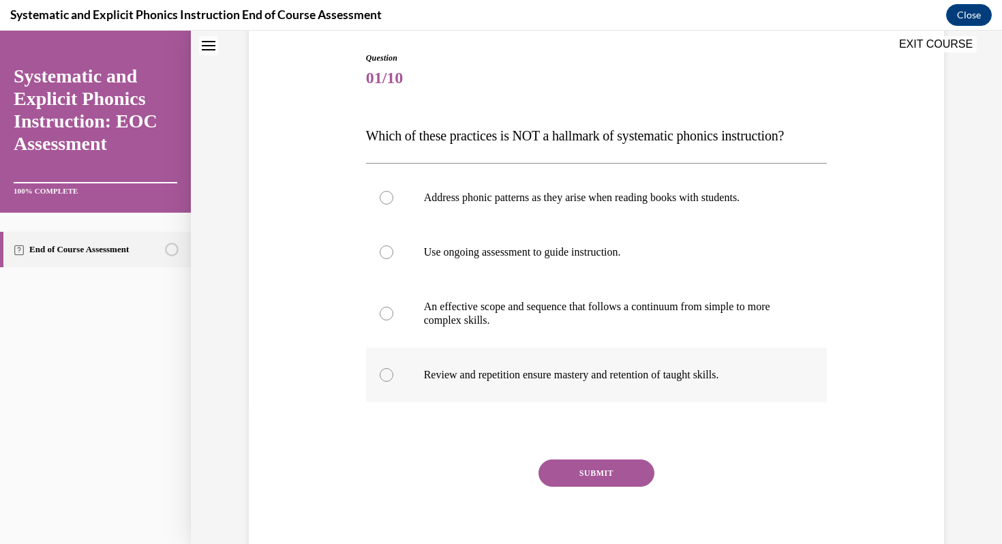
click at [702, 388] on div at bounding box center [596, 375] width 461 height 55
click at [641, 470] on button "SUBMIT" at bounding box center [596, 472] width 116 height 27
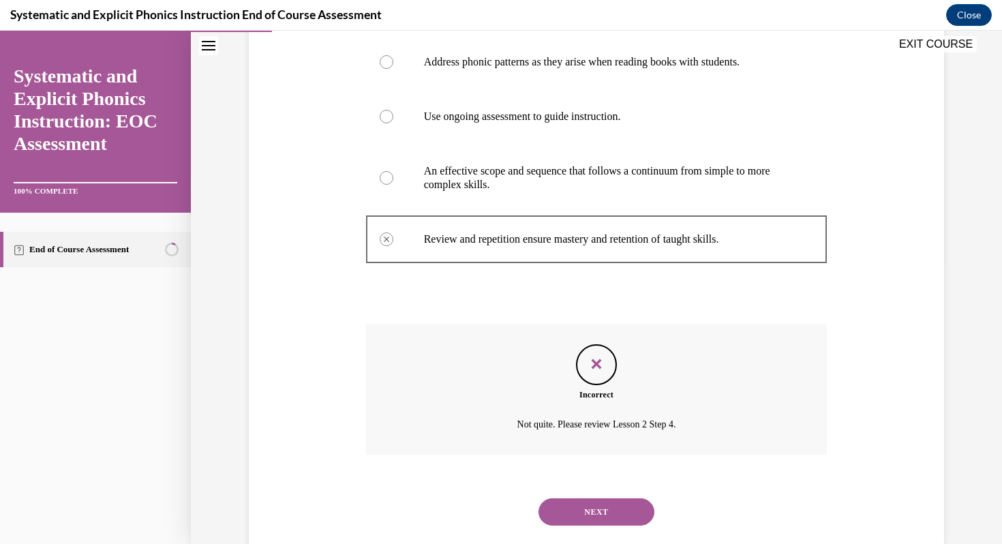
scroll to position [280, 0]
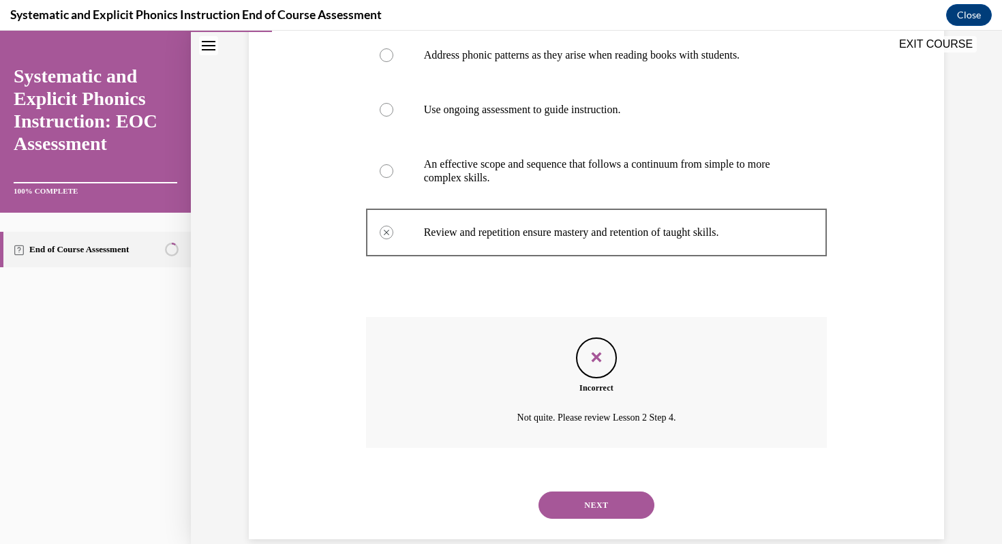
click at [599, 498] on button "NEXT" at bounding box center [596, 504] width 116 height 27
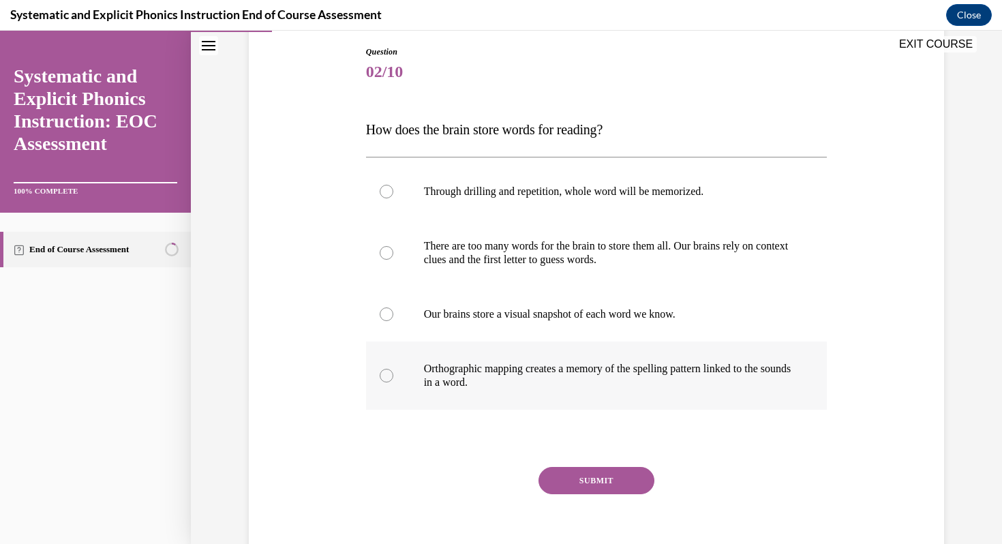
scroll to position [147, 0]
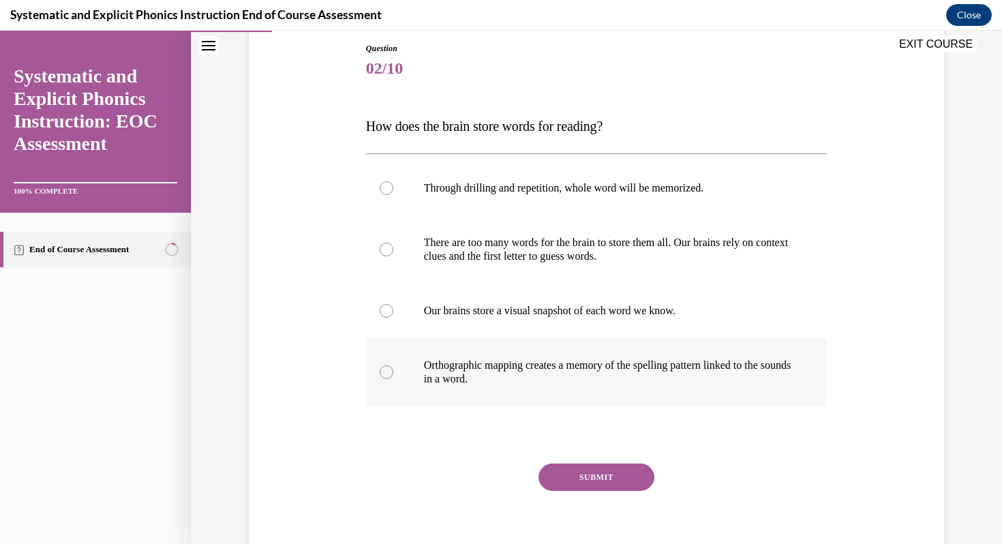
click at [596, 384] on p "Orthographic mapping creates a memory of the spelling pattern linked to the sou…" at bounding box center [608, 371] width 369 height 27
click at [596, 480] on button "SUBMIT" at bounding box center [596, 476] width 116 height 27
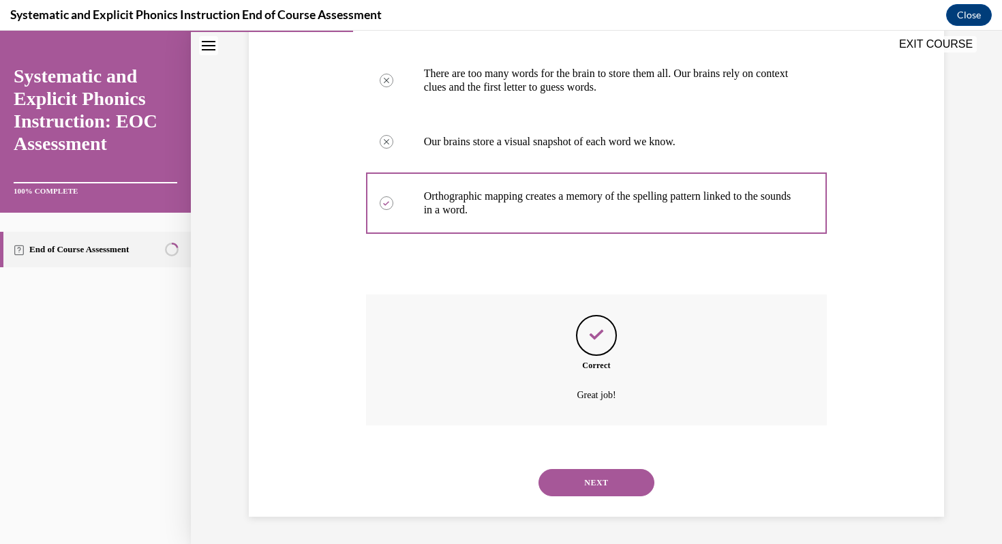
click at [596, 480] on button "NEXT" at bounding box center [596, 482] width 116 height 27
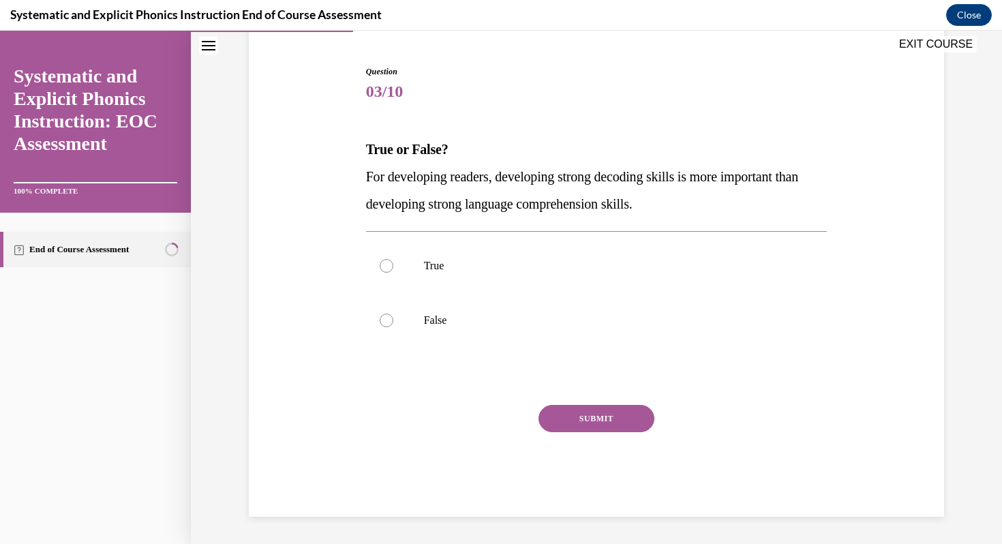
scroll to position [124, 0]
click at [550, 309] on div at bounding box center [596, 320] width 461 height 55
click at [545, 271] on p "True" at bounding box center [608, 266] width 369 height 14
click at [538, 320] on p "False" at bounding box center [608, 320] width 369 height 14
click at [559, 422] on button "SUBMIT" at bounding box center [596, 418] width 116 height 27
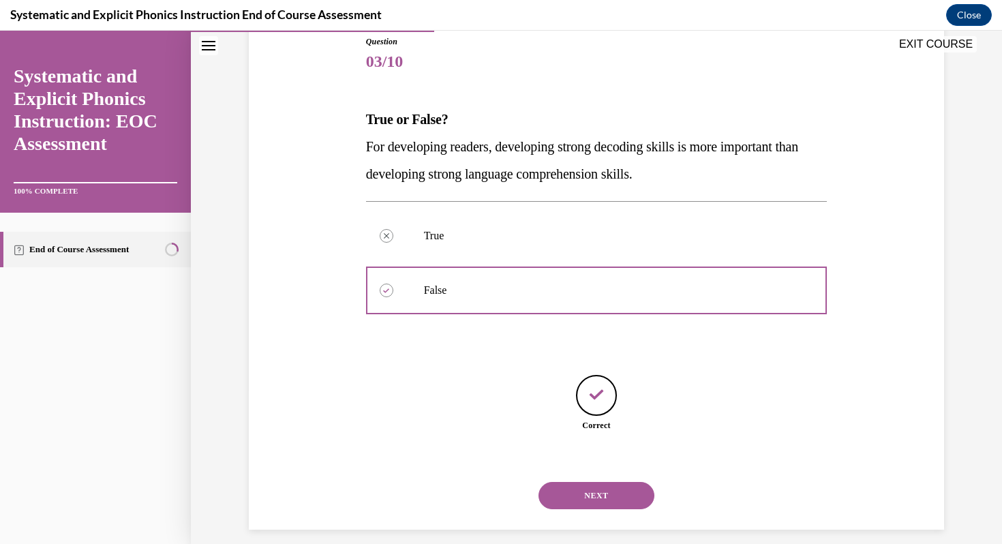
scroll to position [167, 0]
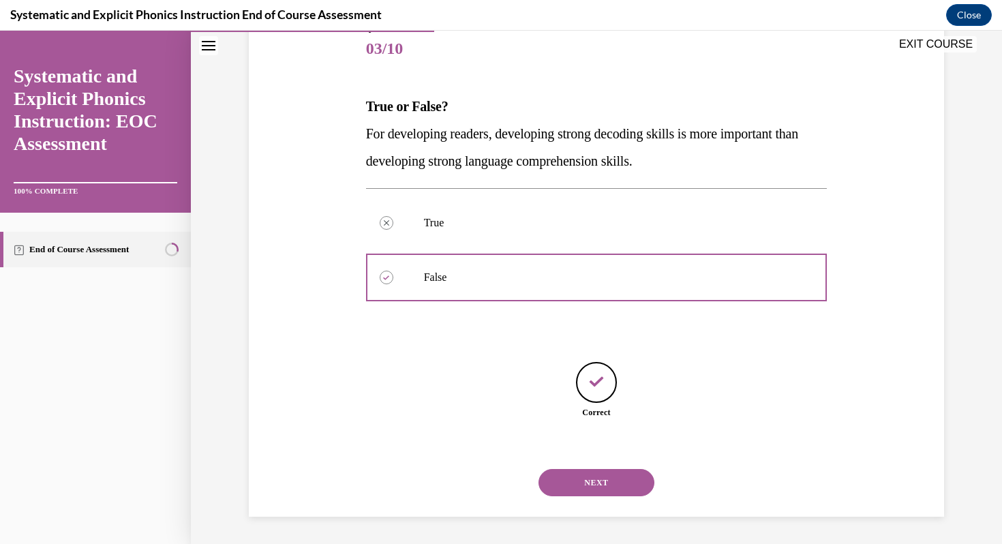
click at [585, 483] on button "NEXT" at bounding box center [596, 482] width 116 height 27
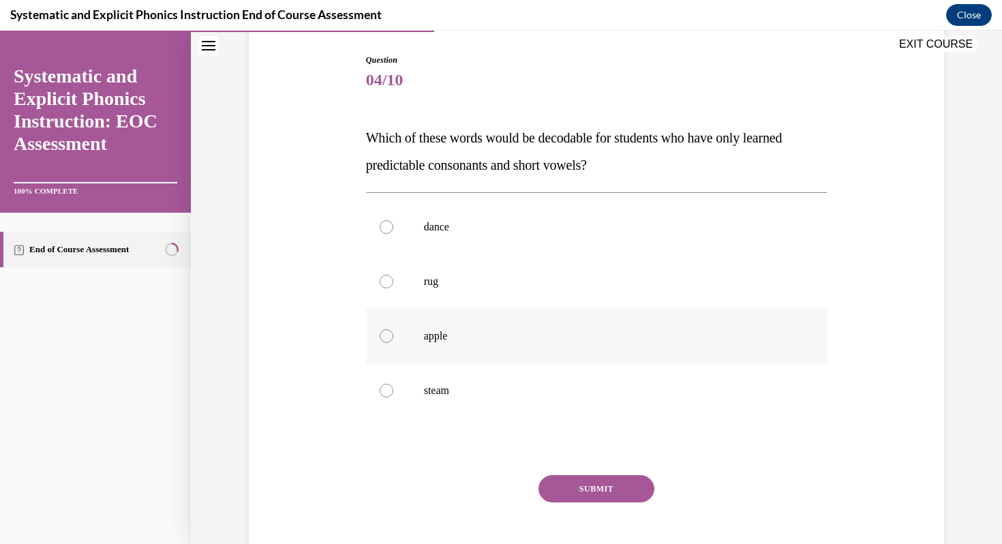
scroll to position [138, 0]
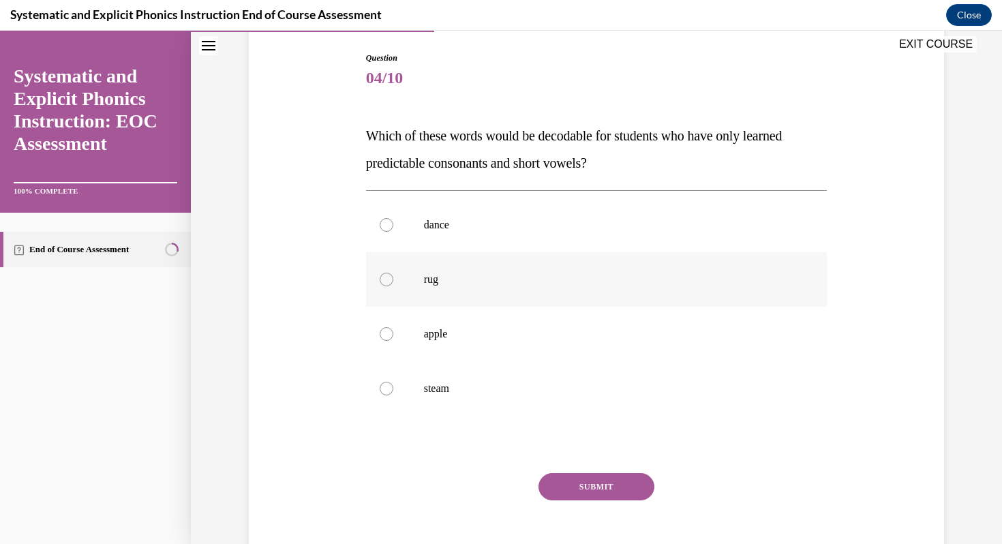
click at [481, 297] on div at bounding box center [596, 279] width 461 height 55
click at [583, 482] on button "SUBMIT" at bounding box center [596, 486] width 116 height 27
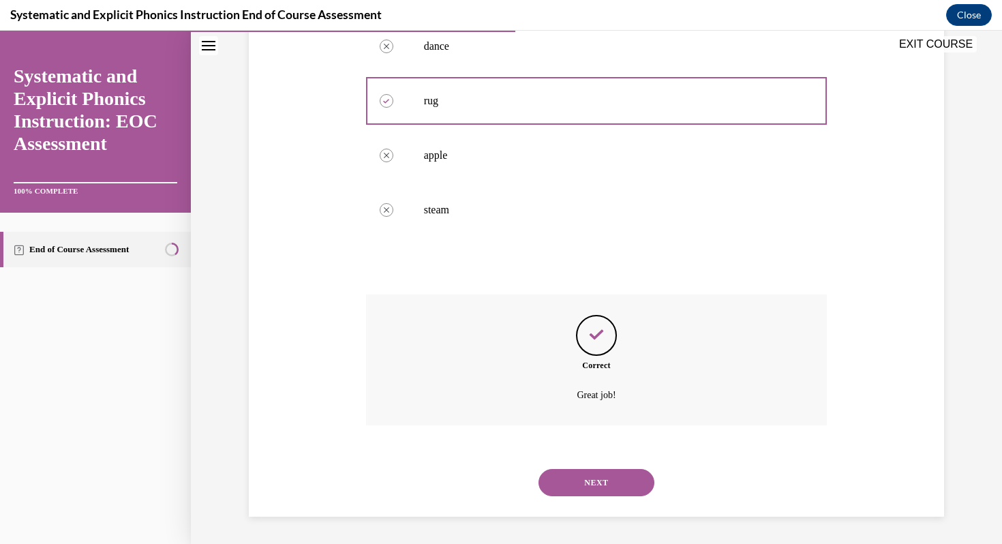
click at [583, 482] on button "NEXT" at bounding box center [596, 482] width 116 height 27
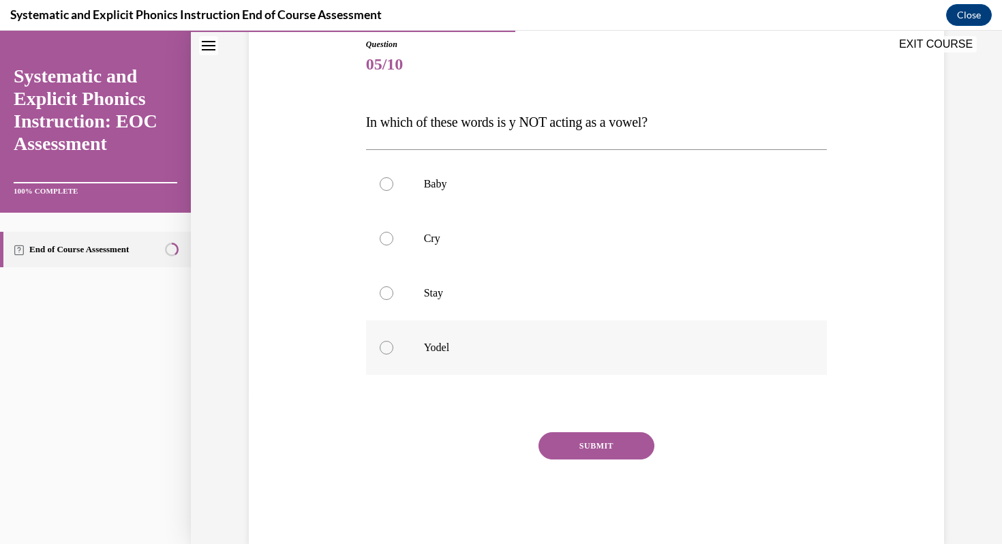
click at [511, 343] on p "Yodel" at bounding box center [608, 348] width 369 height 14
click at [567, 435] on button "SUBMIT" at bounding box center [596, 445] width 116 height 27
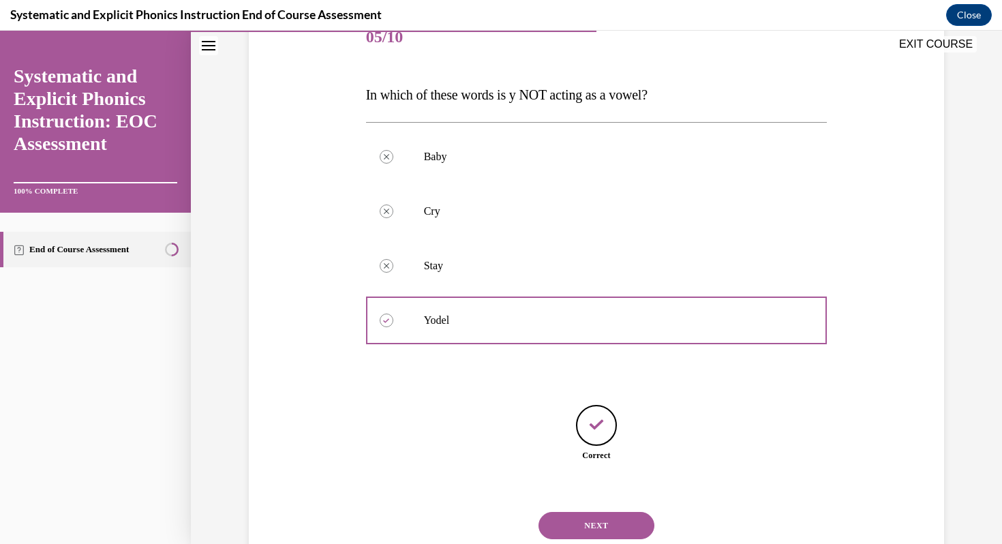
scroll to position [221, 0]
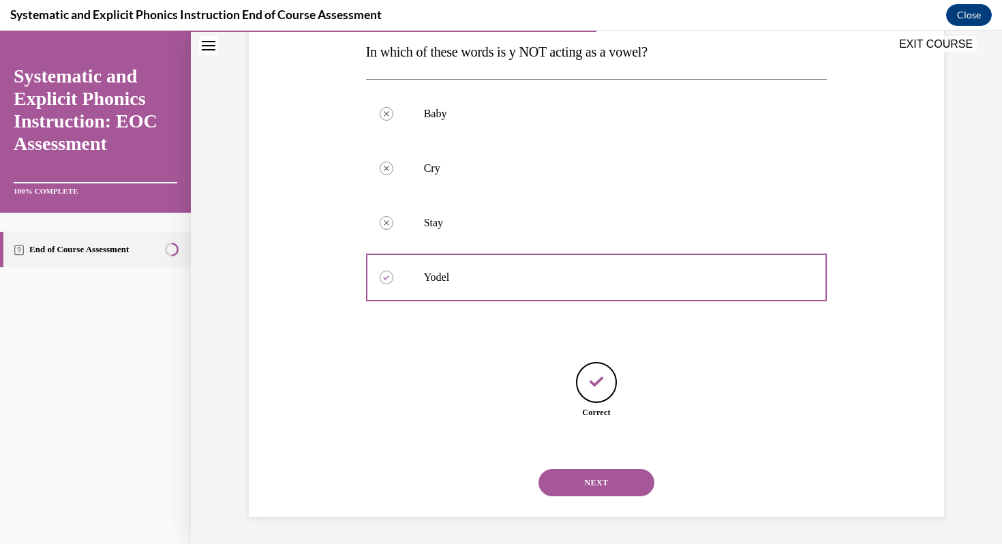
click at [574, 478] on button "NEXT" at bounding box center [596, 482] width 116 height 27
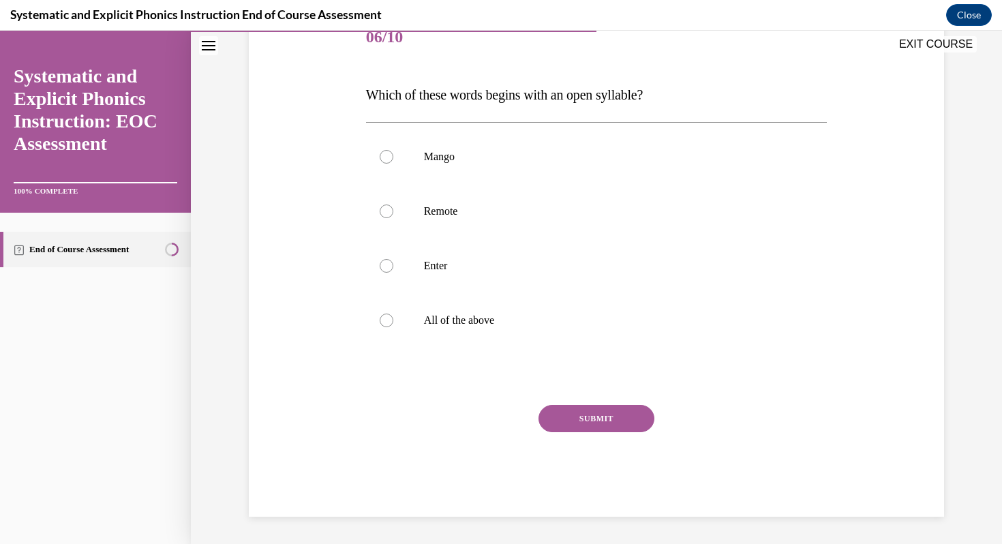
scroll to position [151, 0]
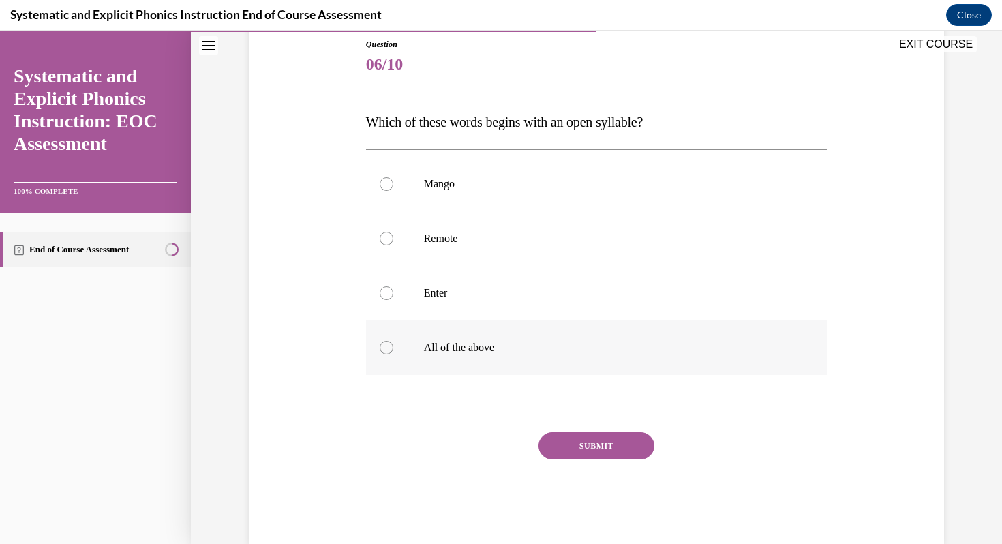
click at [497, 346] on p "All of the above" at bounding box center [608, 348] width 369 height 14
click at [515, 239] on p "Remote" at bounding box center [608, 239] width 369 height 14
click at [583, 443] on button "SUBMIT" at bounding box center [596, 445] width 116 height 27
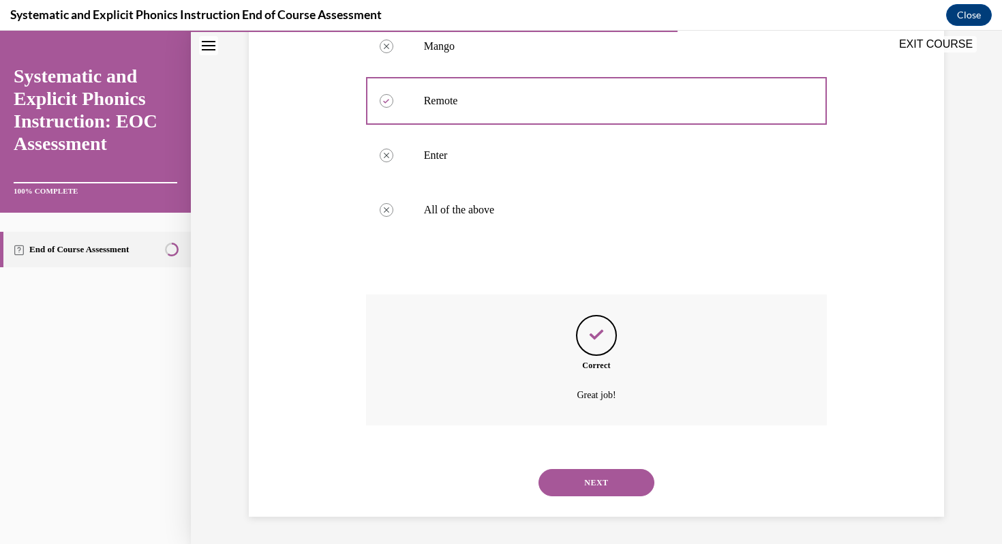
click at [596, 485] on button "NEXT" at bounding box center [596, 482] width 116 height 27
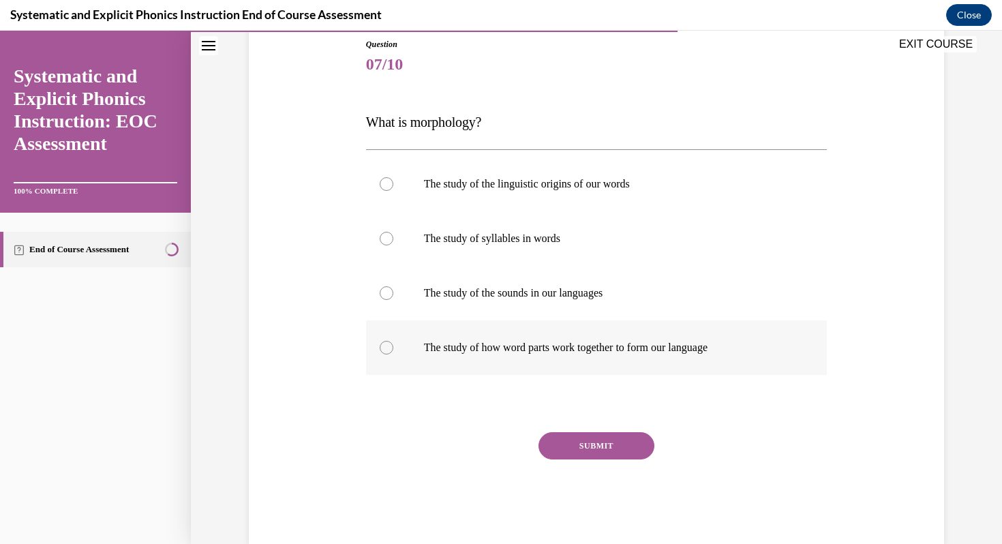
click at [563, 341] on p "The study of how word parts work together to form our language" at bounding box center [608, 348] width 369 height 14
click at [577, 450] on button "SUBMIT" at bounding box center [596, 445] width 116 height 27
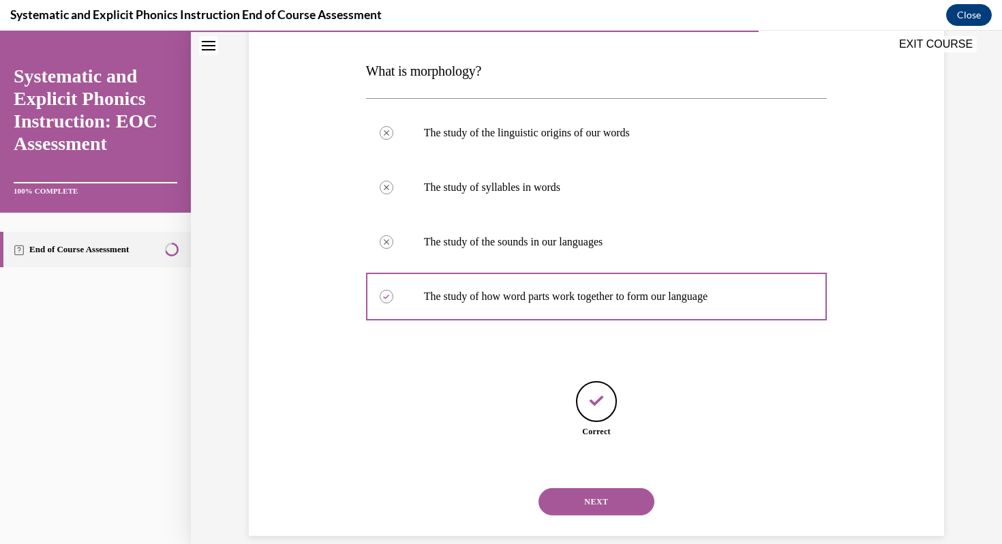
scroll to position [221, 0]
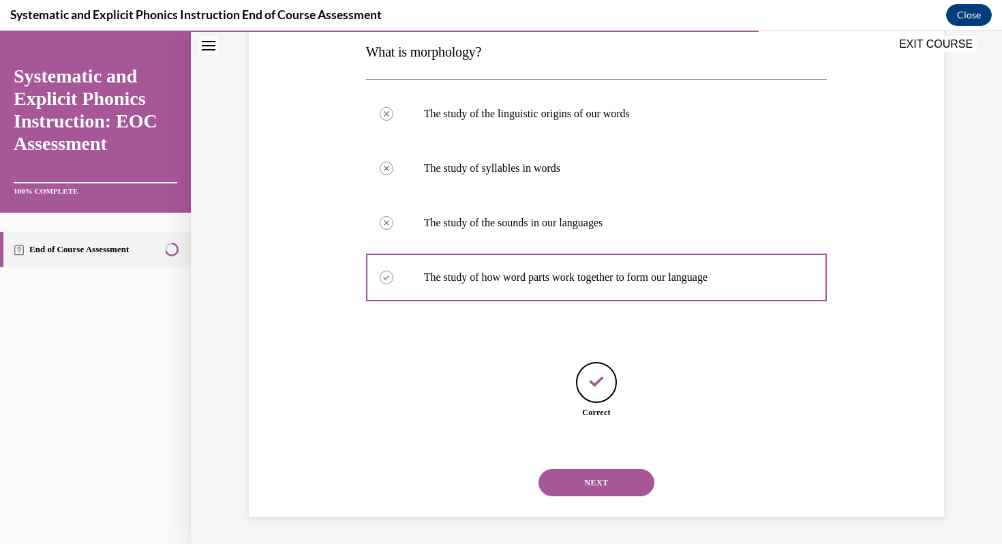
click at [604, 483] on button "NEXT" at bounding box center [596, 482] width 116 height 27
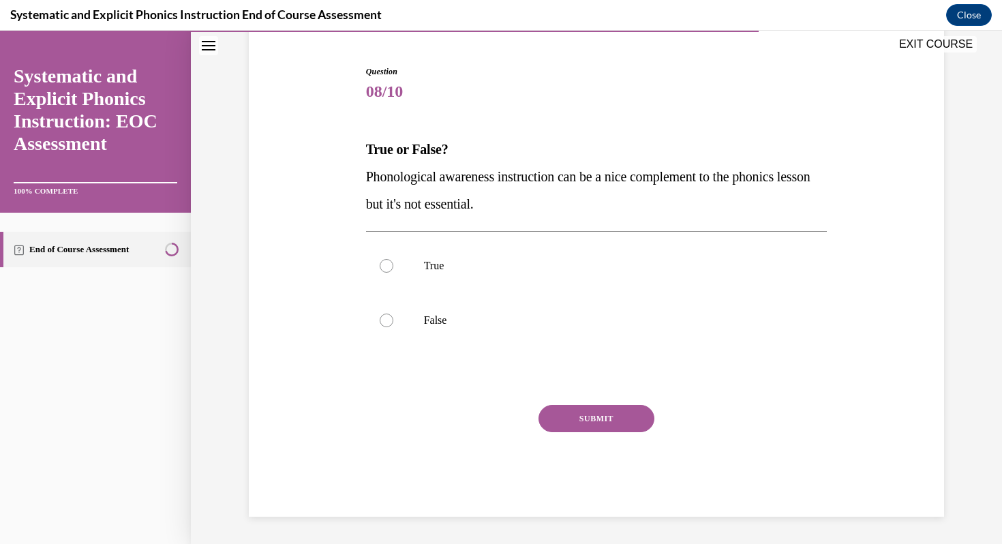
scroll to position [124, 0]
click at [543, 315] on p "False" at bounding box center [608, 320] width 369 height 14
click at [572, 412] on button "SUBMIT" at bounding box center [596, 418] width 116 height 27
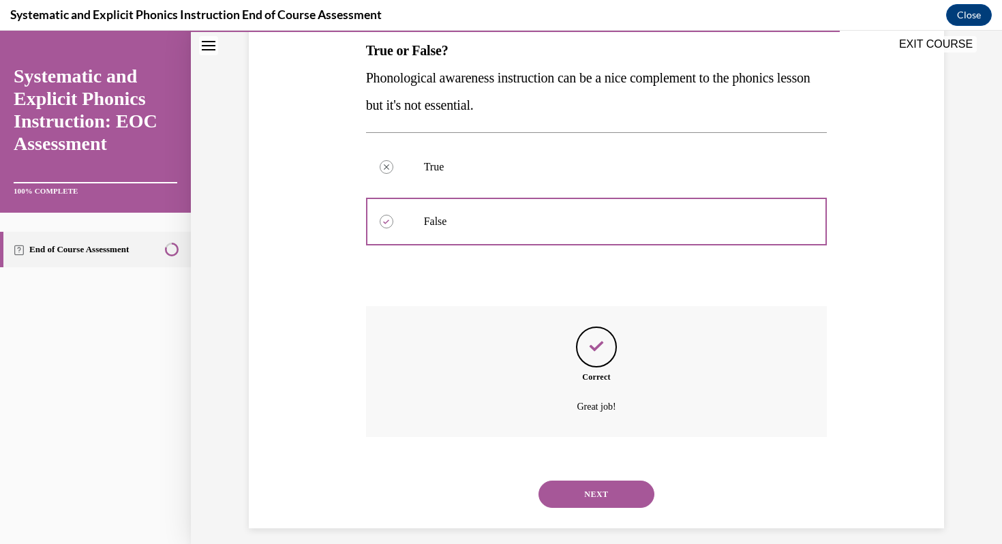
scroll to position [234, 0]
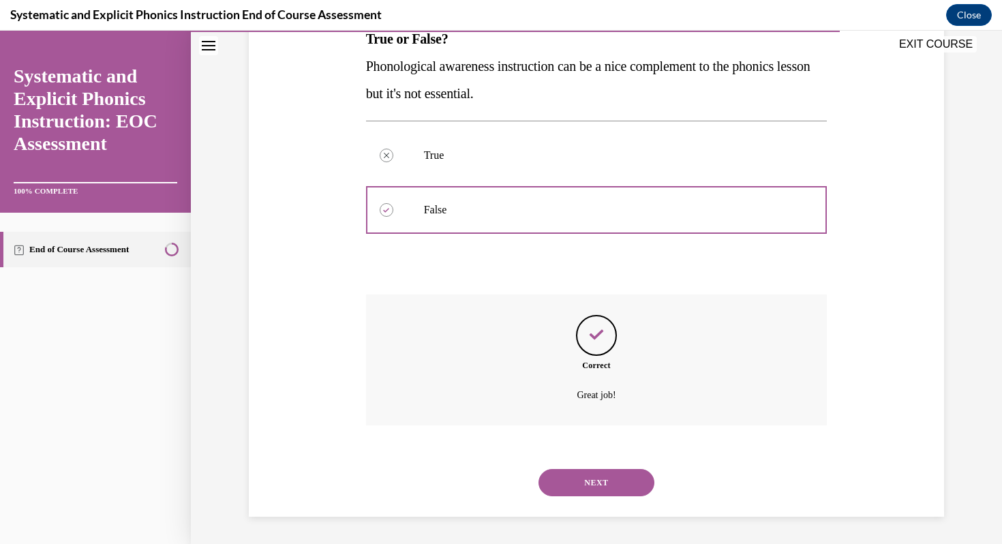
click at [592, 486] on button "NEXT" at bounding box center [596, 482] width 116 height 27
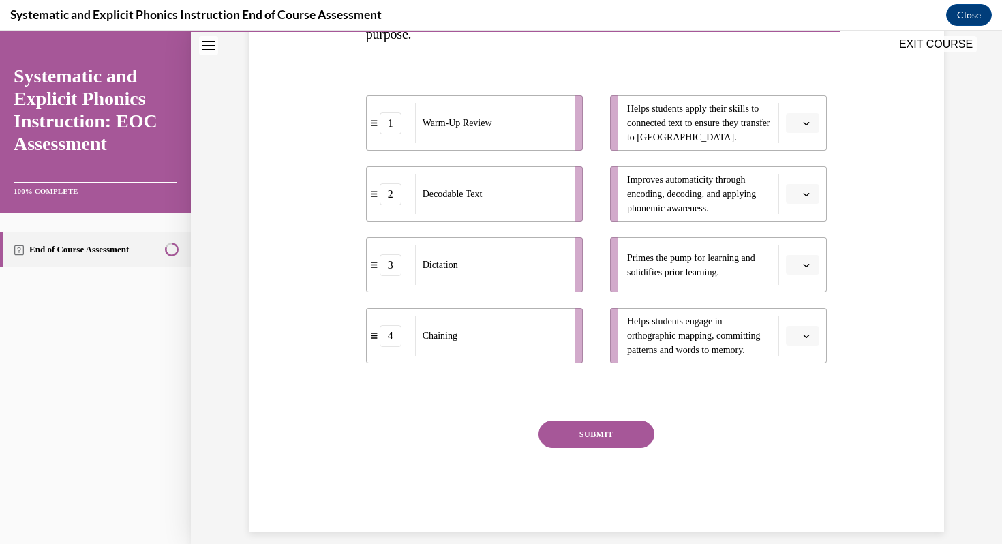
scroll to position [267, 0]
click at [807, 119] on icon "button" at bounding box center [806, 122] width 7 height 7
click at [799, 216] on div "2" at bounding box center [801, 207] width 34 height 27
click at [808, 198] on button "button" at bounding box center [802, 193] width 33 height 20
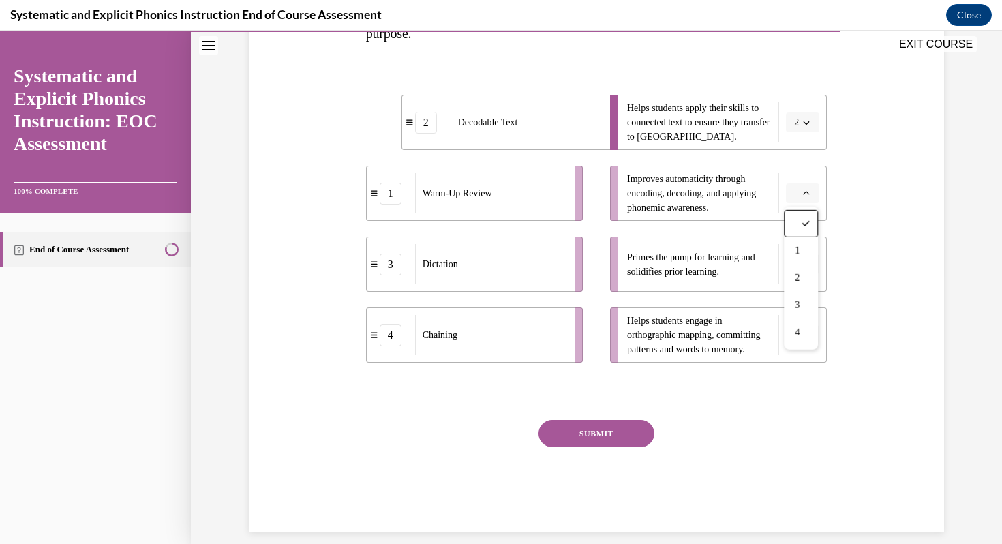
click at [754, 251] on span "Primes the pump for learning and solidifies prior learning." at bounding box center [699, 264] width 144 height 29
click at [795, 264] on span "Please select an option" at bounding box center [796, 265] width 5 height 14
click at [795, 314] on div "1" at bounding box center [801, 321] width 34 height 27
click at [805, 339] on button "button" at bounding box center [802, 335] width 33 height 20
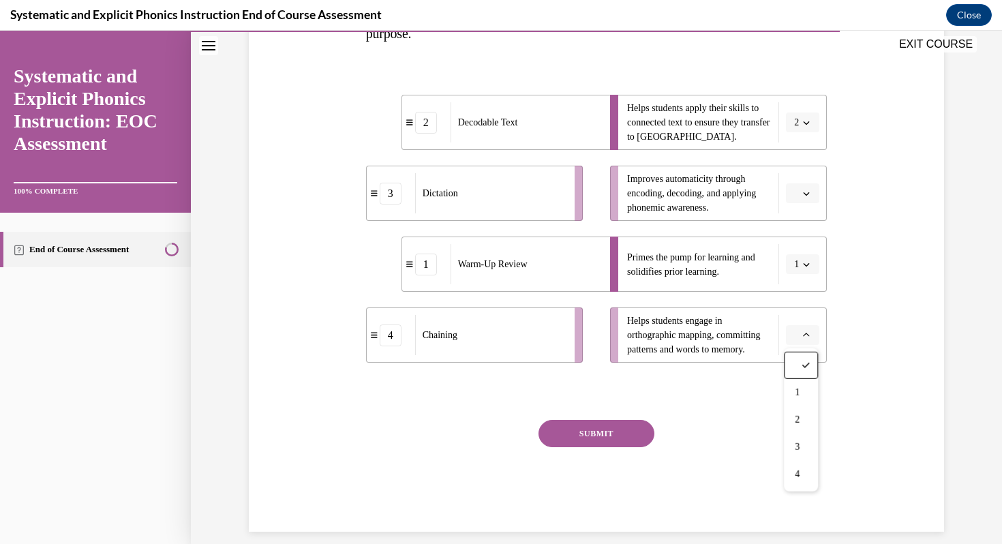
click at [794, 195] on span "Please select an option" at bounding box center [796, 194] width 5 height 14
click at [797, 331] on span "4" at bounding box center [797, 332] width 5 height 11
click at [803, 339] on span "button" at bounding box center [806, 336] width 10 height 10
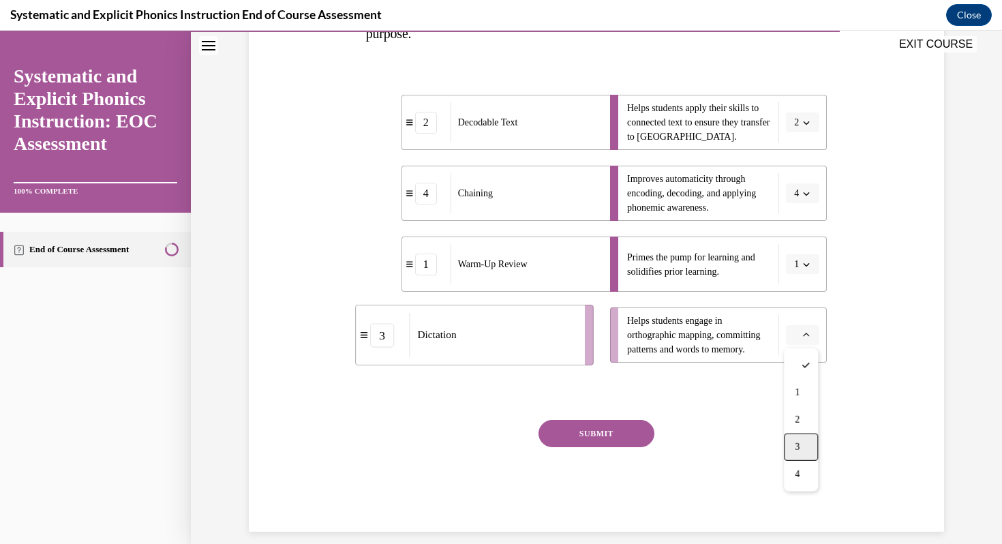
click at [802, 448] on div "3" at bounding box center [801, 446] width 34 height 27
click at [629, 435] on button "SUBMIT" at bounding box center [596, 433] width 116 height 27
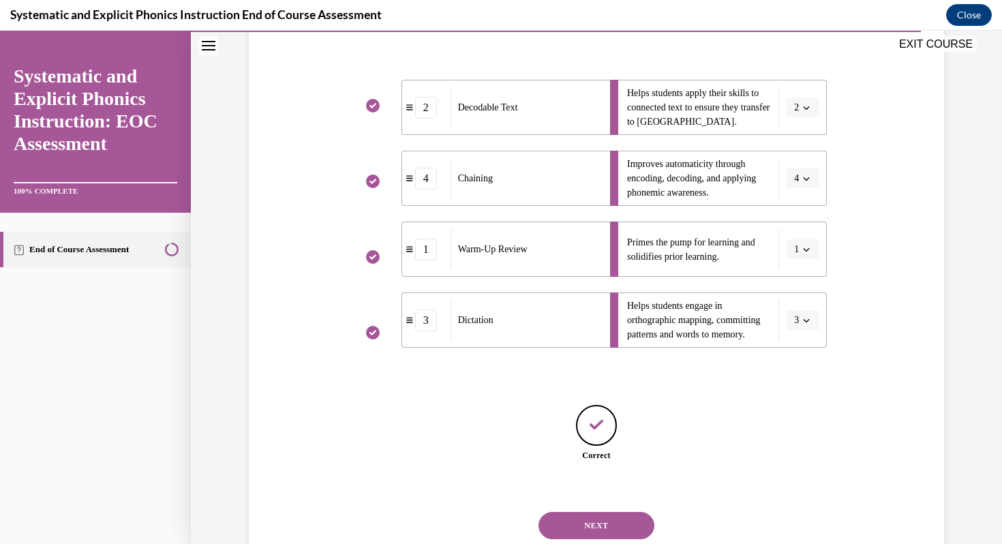
scroll to position [325, 0]
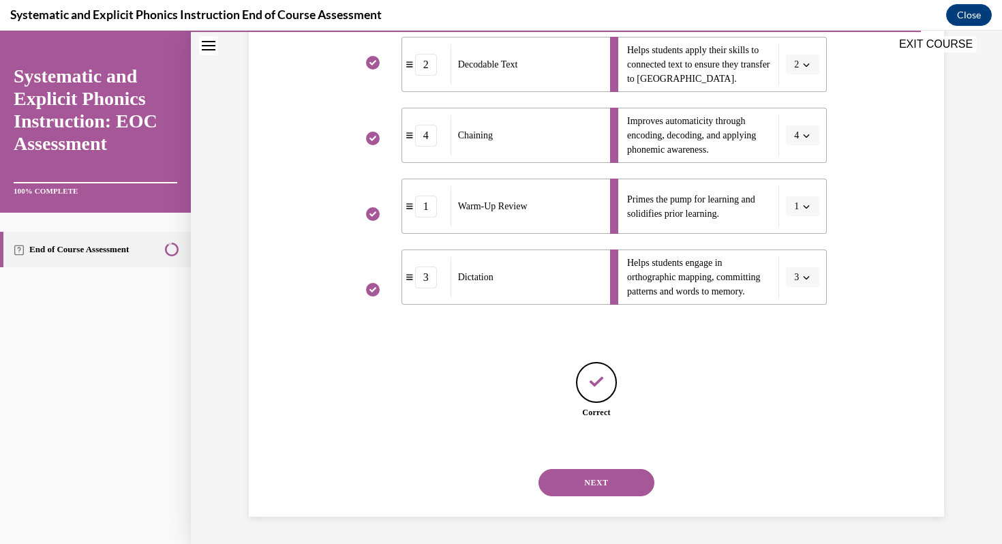
click at [620, 477] on button "NEXT" at bounding box center [596, 482] width 116 height 27
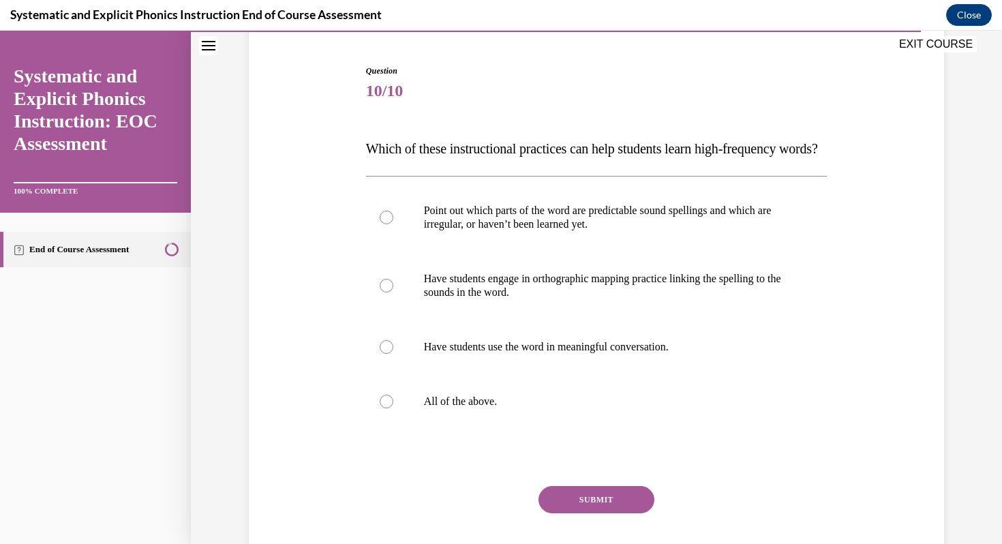
scroll to position [143, 0]
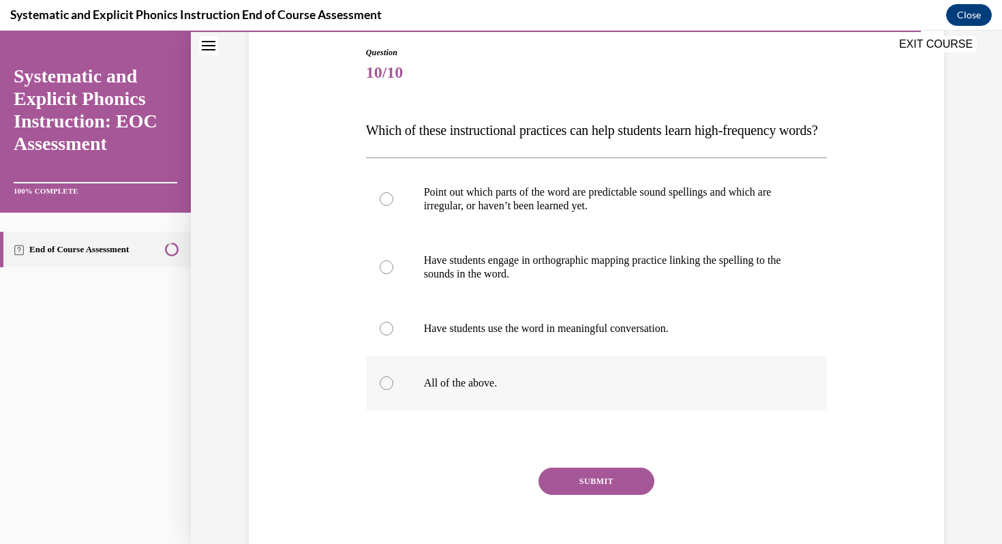
click at [645, 390] on p "All of the above." at bounding box center [608, 383] width 369 height 14
click at [602, 495] on button "SUBMIT" at bounding box center [596, 480] width 116 height 27
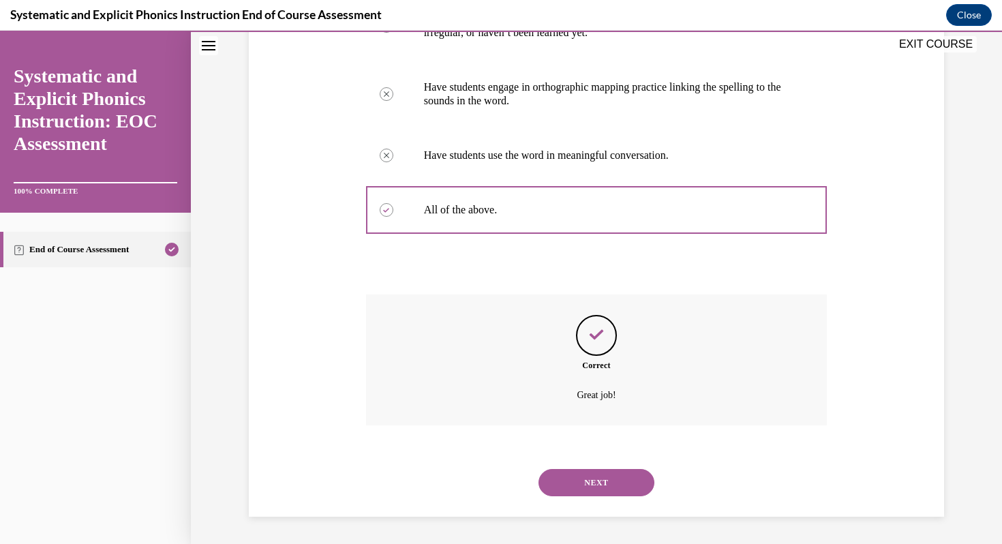
click at [598, 479] on button "NEXT" at bounding box center [596, 482] width 116 height 27
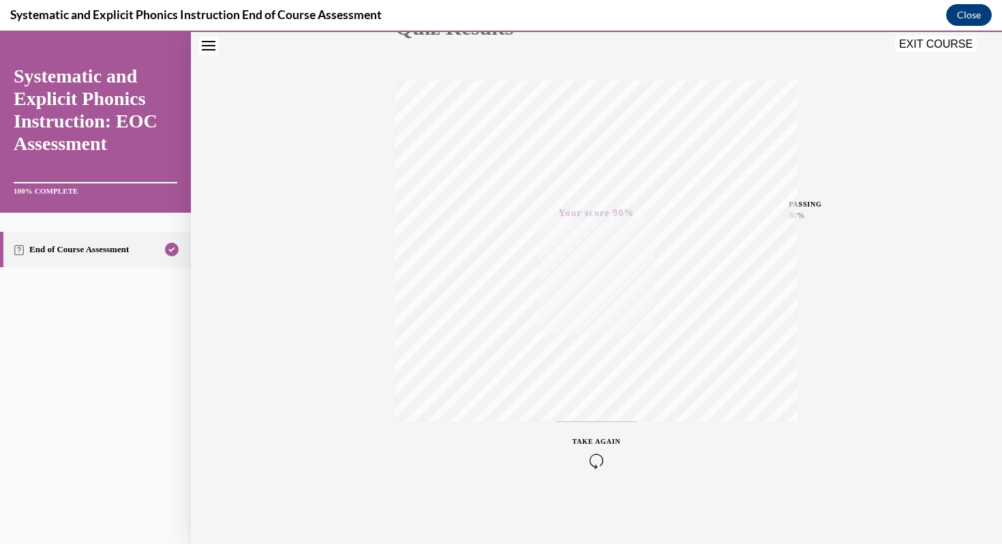
scroll to position [0, 0]
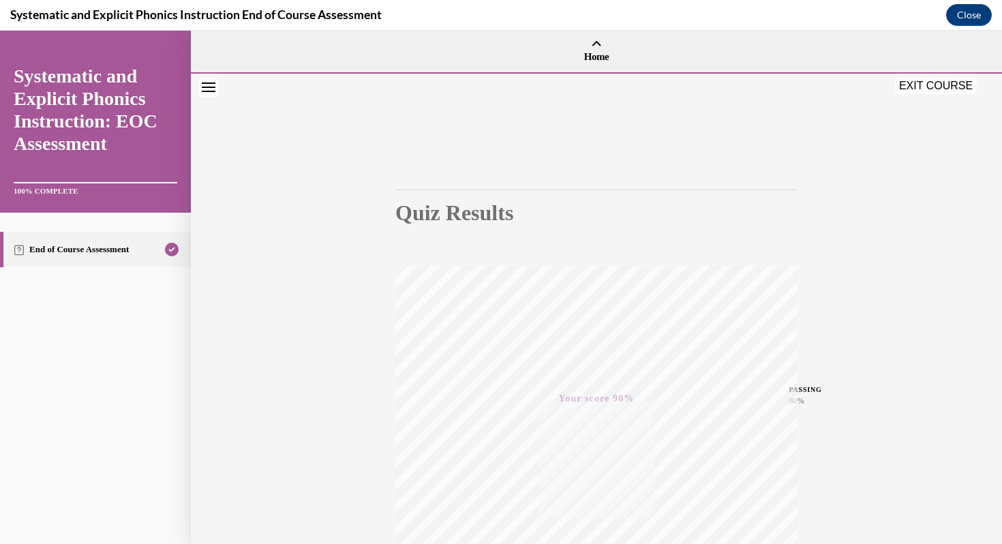
click at [924, 84] on button "EXIT COURSE" at bounding box center [936, 86] width 82 height 16
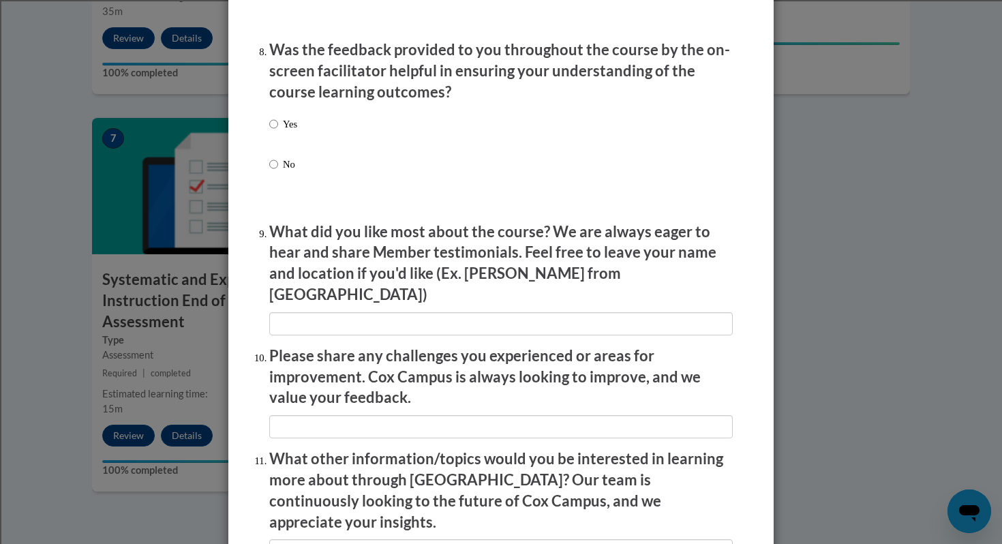
scroll to position [2291, 0]
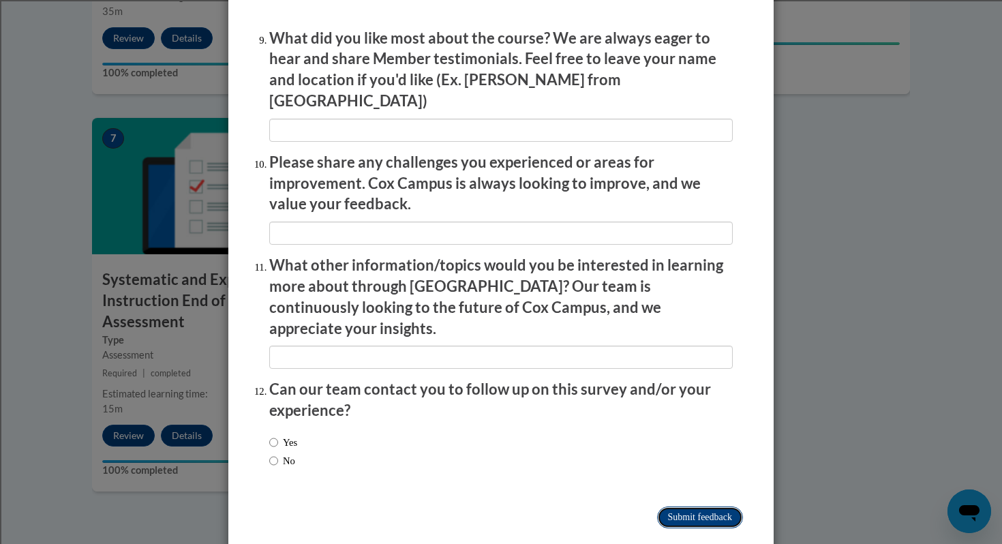
click at [676, 506] on input "Submit feedback" at bounding box center [700, 517] width 86 height 22
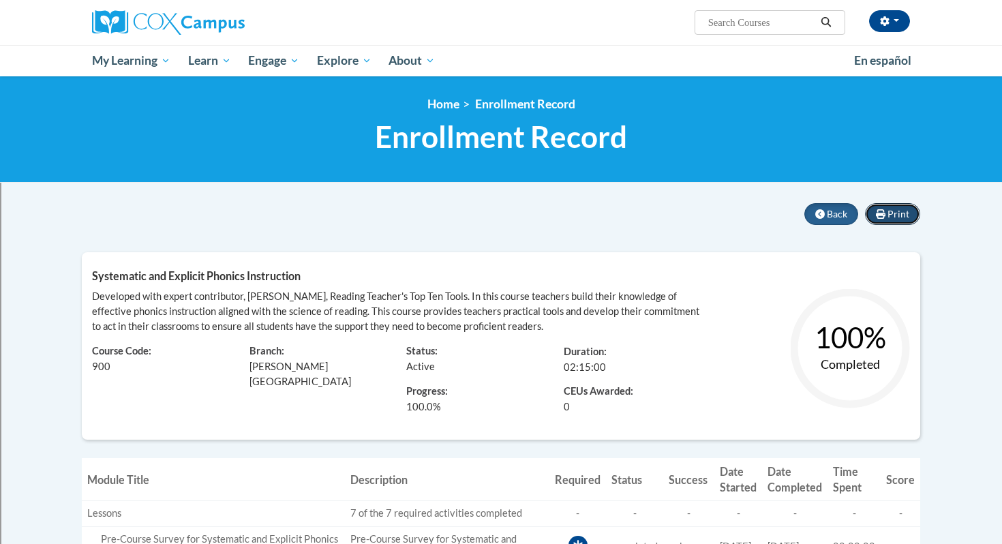
click at [888, 218] on span "Print" at bounding box center [898, 214] width 22 height 12
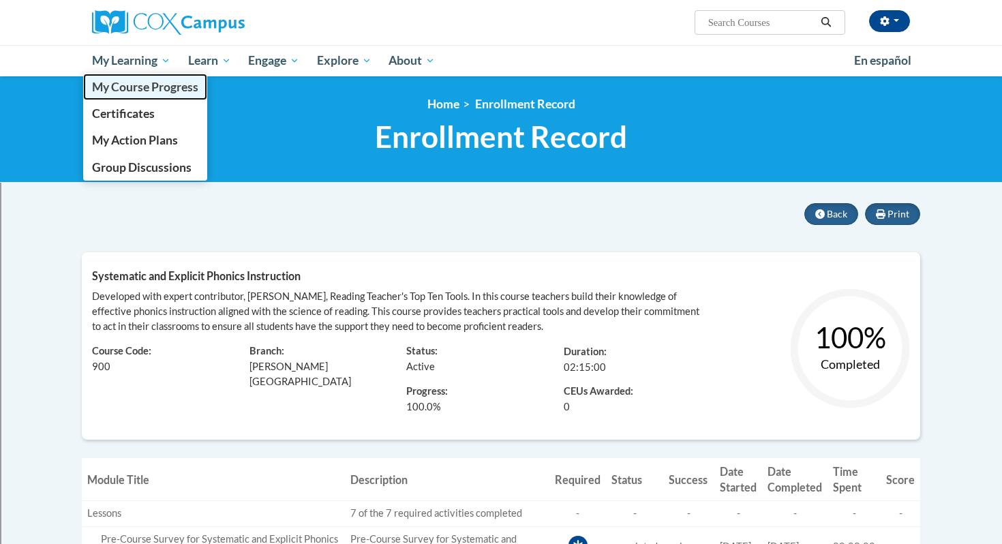
click at [121, 85] on span "My Course Progress" at bounding box center [145, 87] width 106 height 14
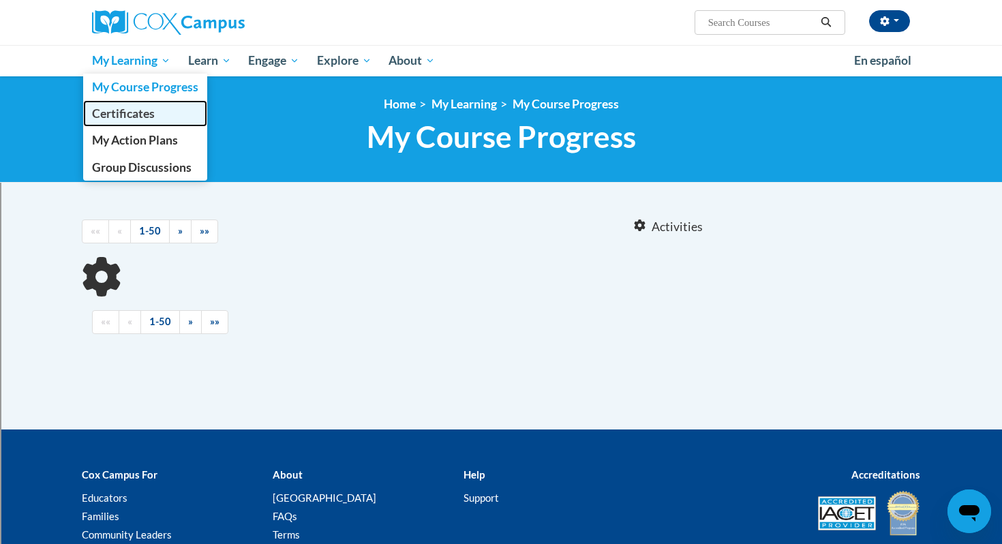
click at [125, 119] on span "Certificates" at bounding box center [123, 113] width 63 height 14
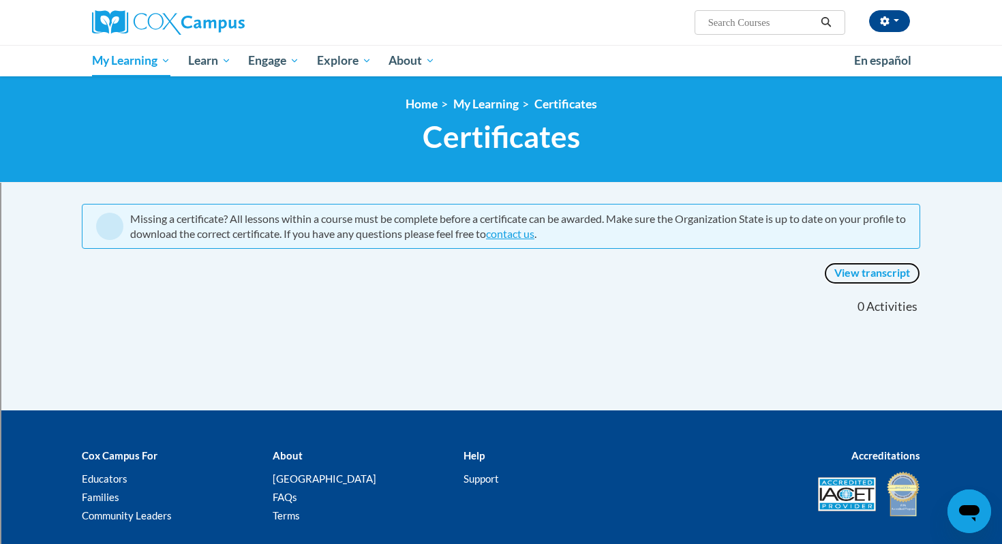
click at [880, 275] on link "View transcript" at bounding box center [872, 273] width 96 height 22
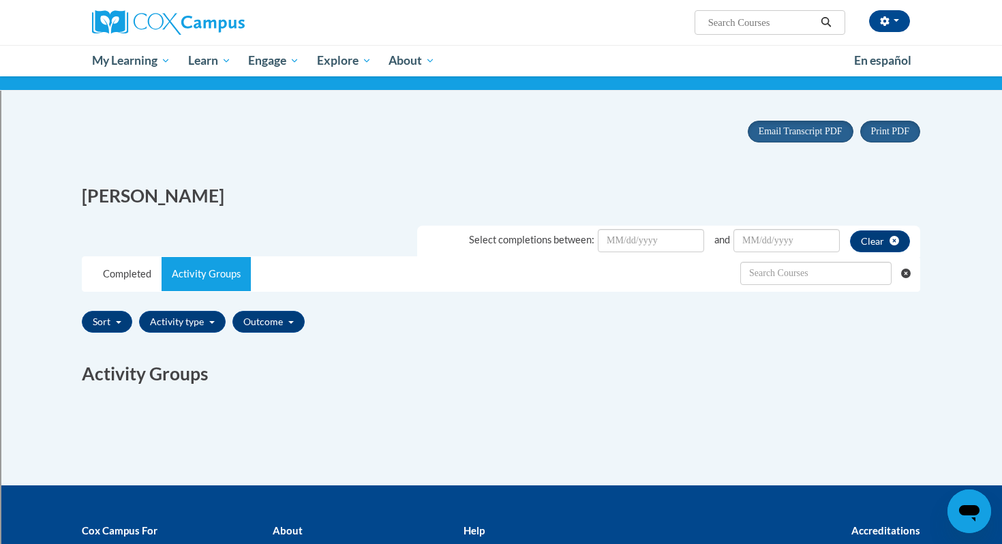
scroll to position [76, 0]
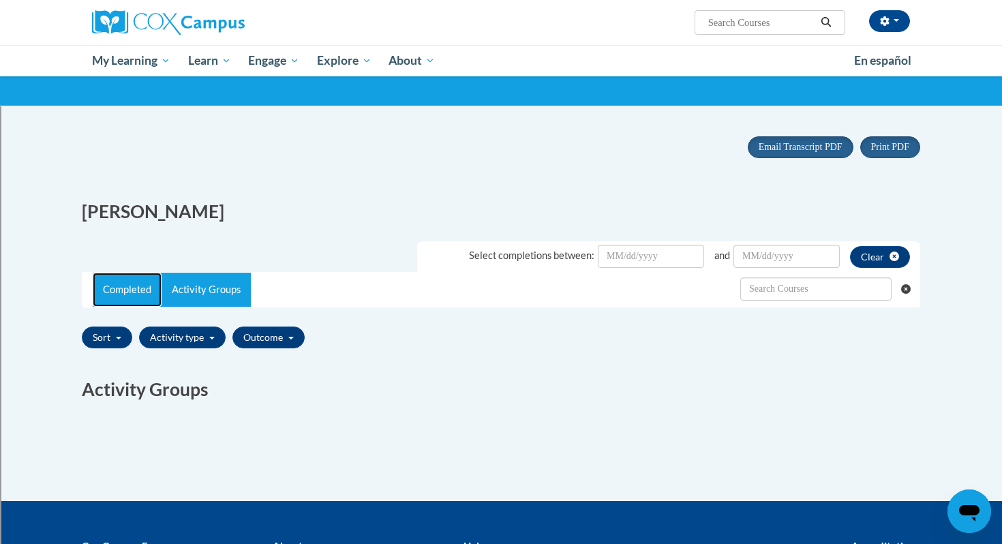
click at [121, 294] on link "Completed" at bounding box center [127, 290] width 69 height 34
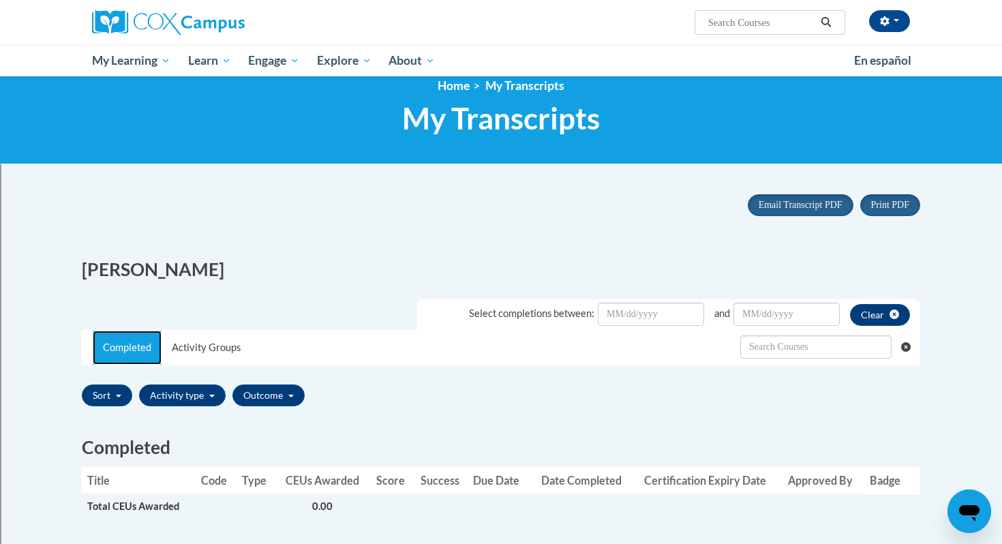
scroll to position [0, 0]
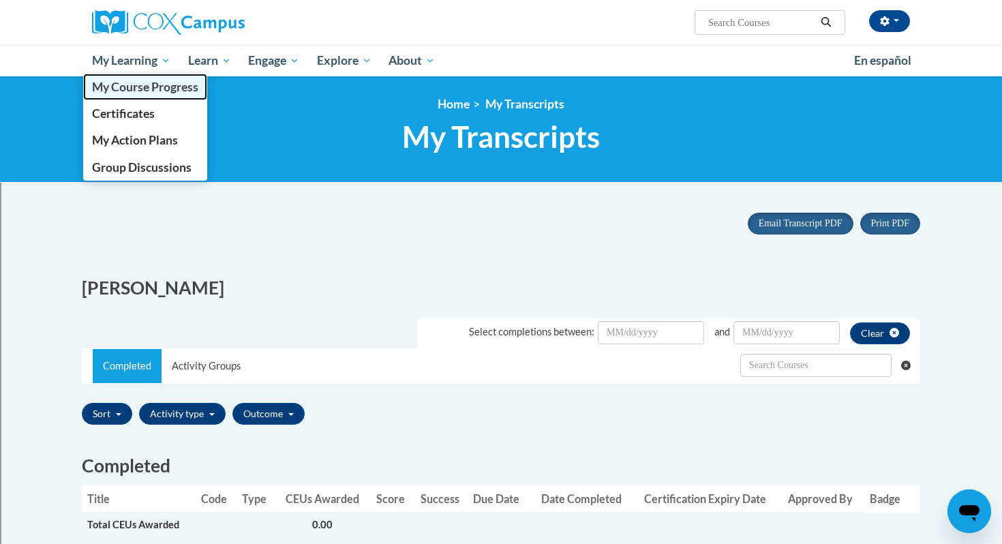
click at [127, 85] on span "My Course Progress" at bounding box center [145, 87] width 106 height 14
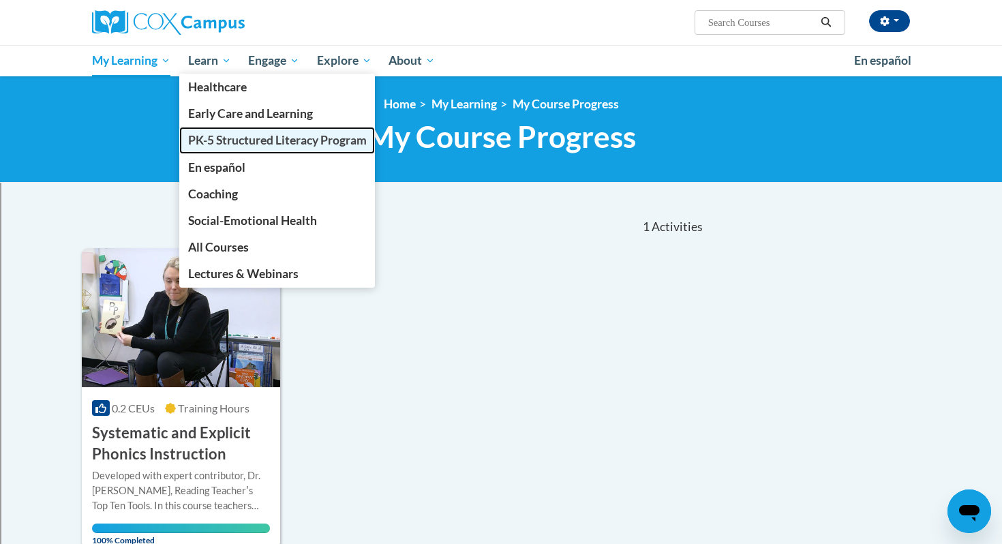
click at [213, 149] on link "PK-5 Structured Literacy Program" at bounding box center [277, 140] width 196 height 27
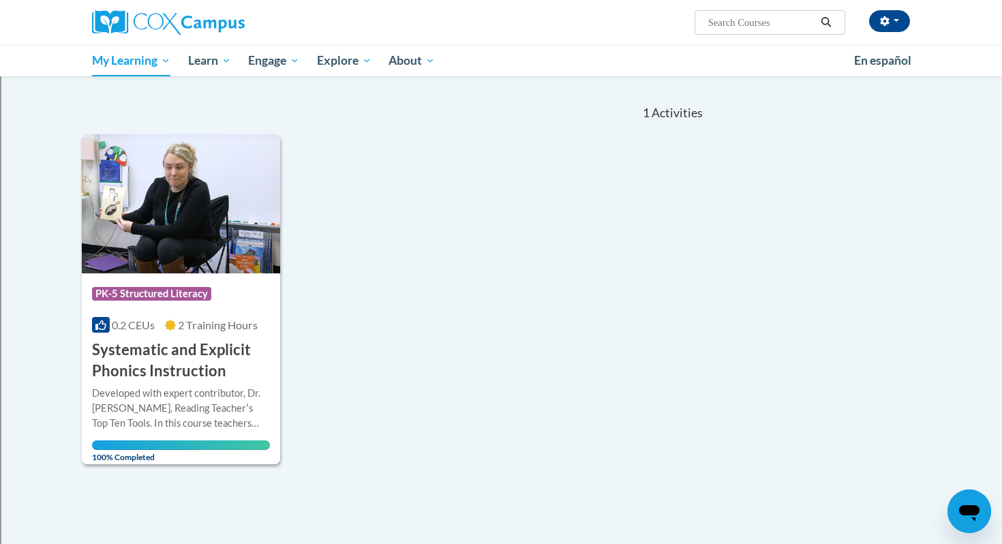
scroll to position [108, 0]
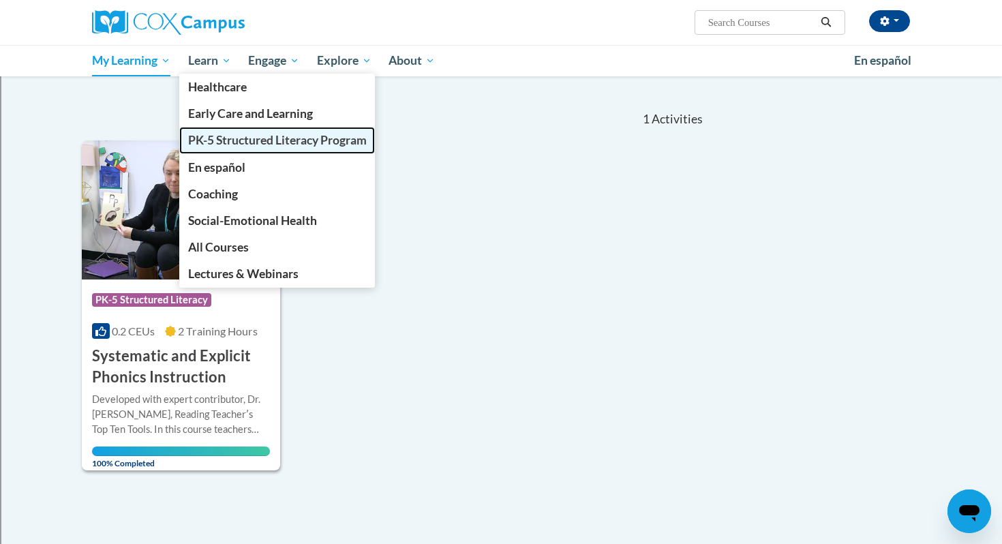
click at [217, 134] on span "PK-5 Structured Literacy Program" at bounding box center [277, 140] width 179 height 14
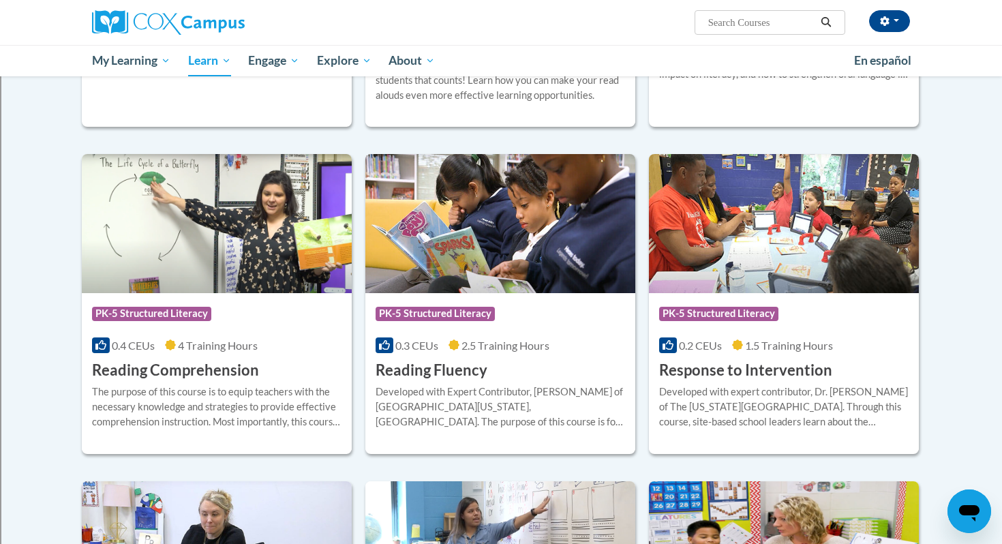
scroll to position [1073, 0]
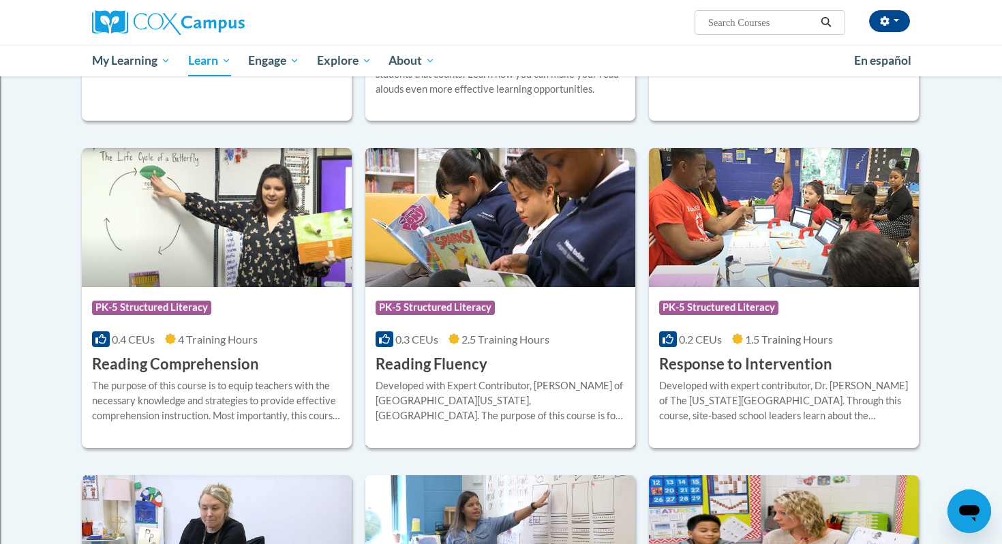
click at [484, 349] on div "Course Category: PK-5 Structured Literacy 0.3 CEUs 2.5 Training Hours COURSE Re…" at bounding box center [500, 330] width 270 height 87
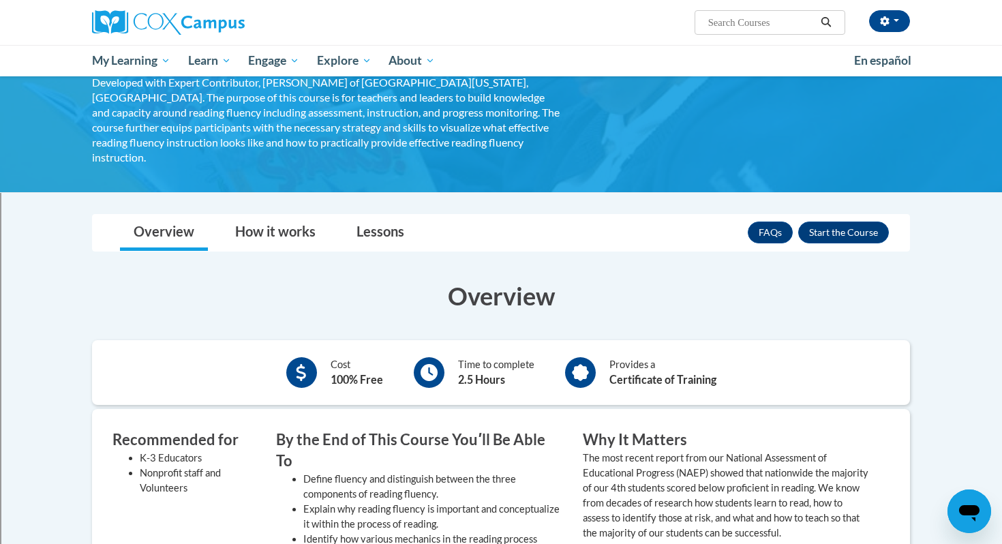
scroll to position [108, 0]
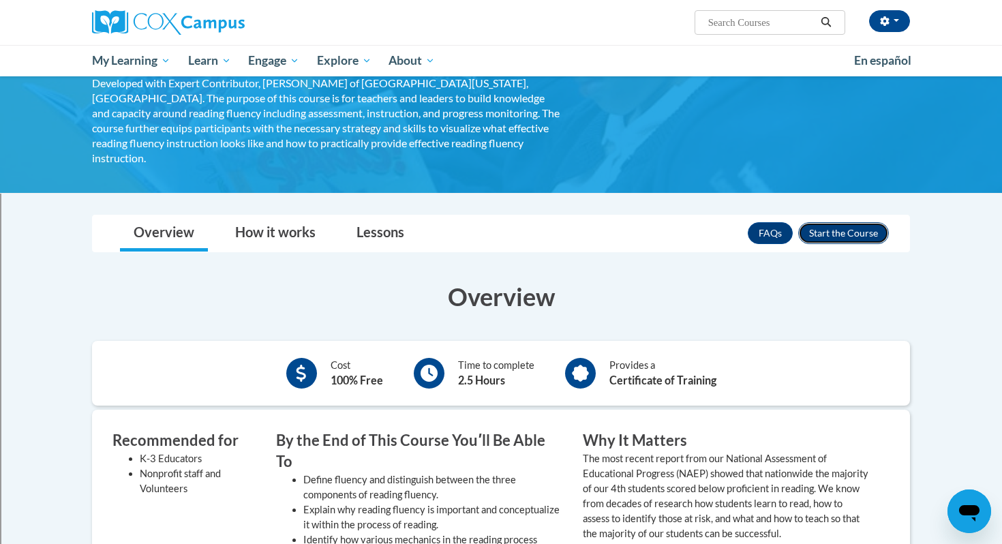
click at [829, 222] on button "Enroll" at bounding box center [843, 233] width 91 height 22
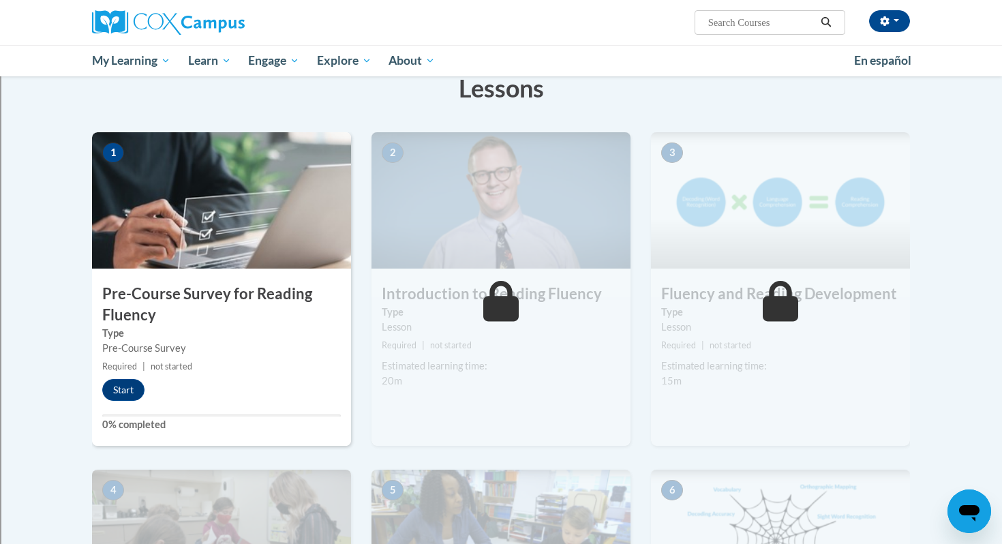
scroll to position [213, 0]
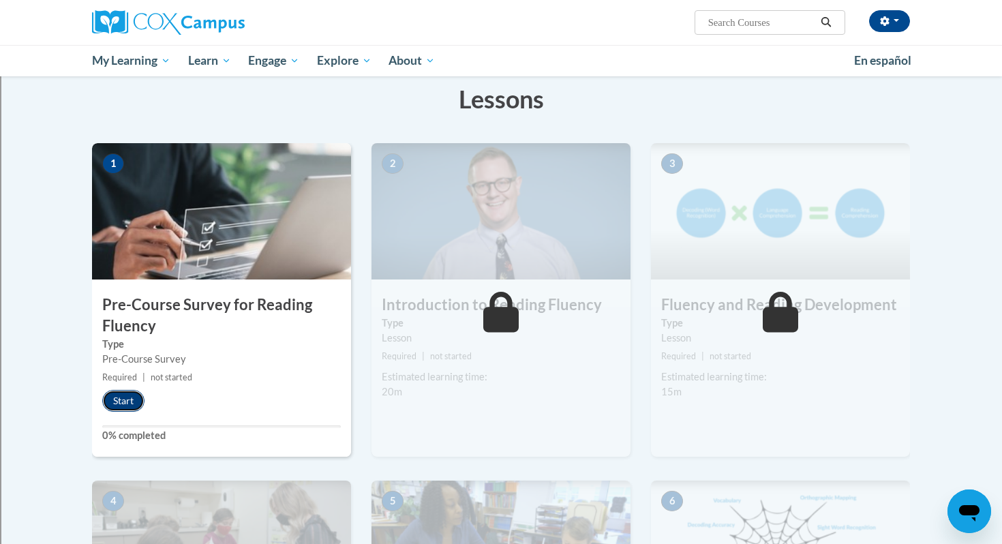
click at [127, 400] on button "Start" at bounding box center [123, 401] width 42 height 22
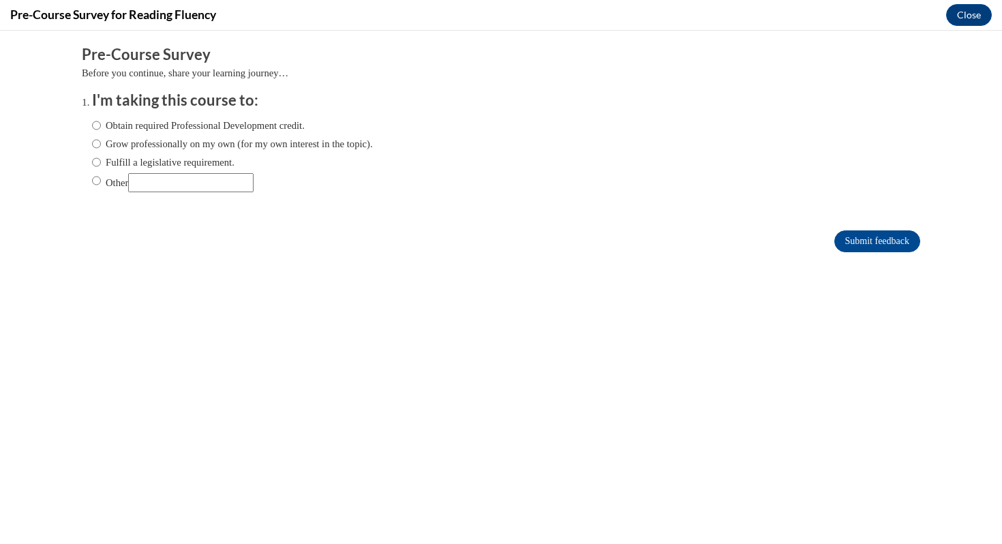
scroll to position [0, 0]
click at [878, 240] on input "Submit feedback" at bounding box center [877, 241] width 86 height 22
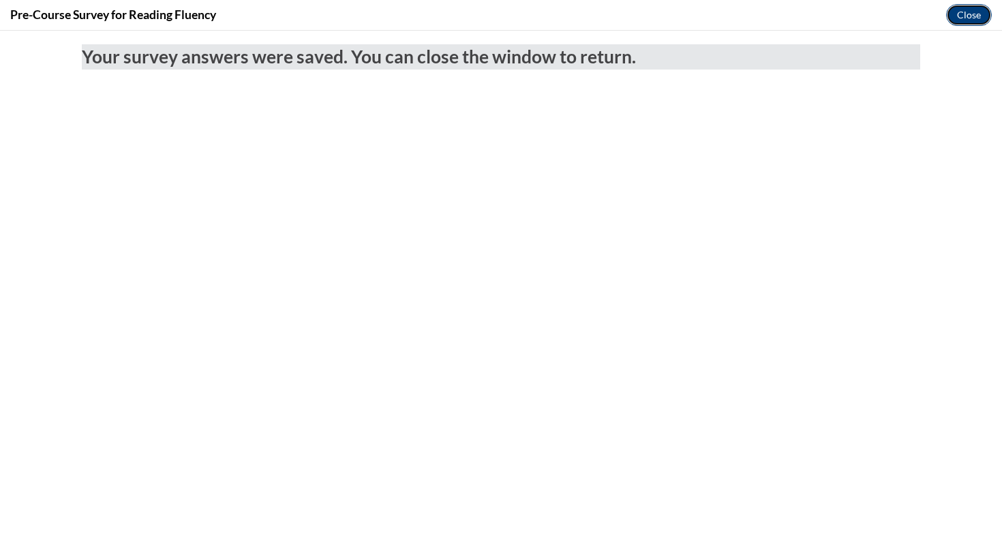
click at [962, 7] on button "Close" at bounding box center [969, 15] width 46 height 22
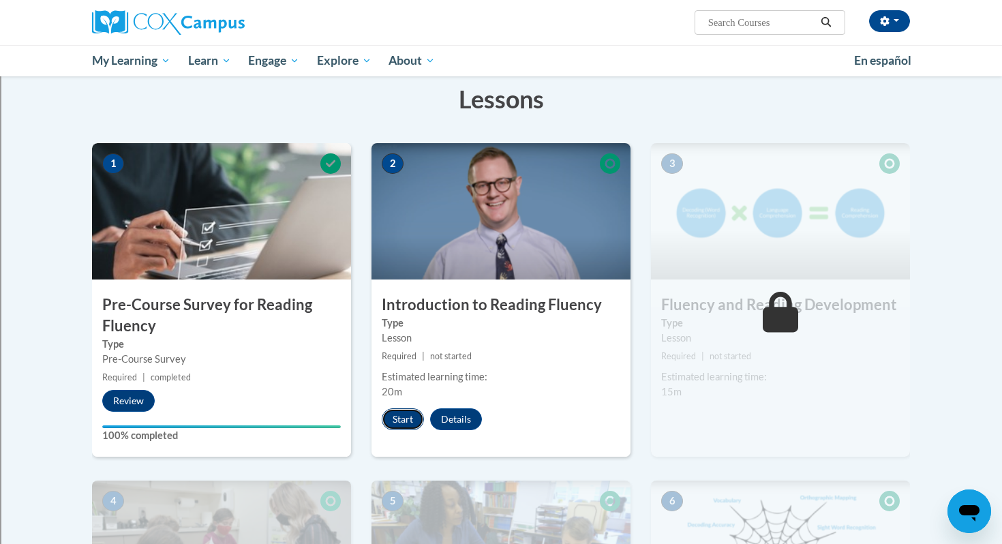
click at [401, 416] on button "Start" at bounding box center [403, 419] width 42 height 22
